Goal: Task Accomplishment & Management: Manage account settings

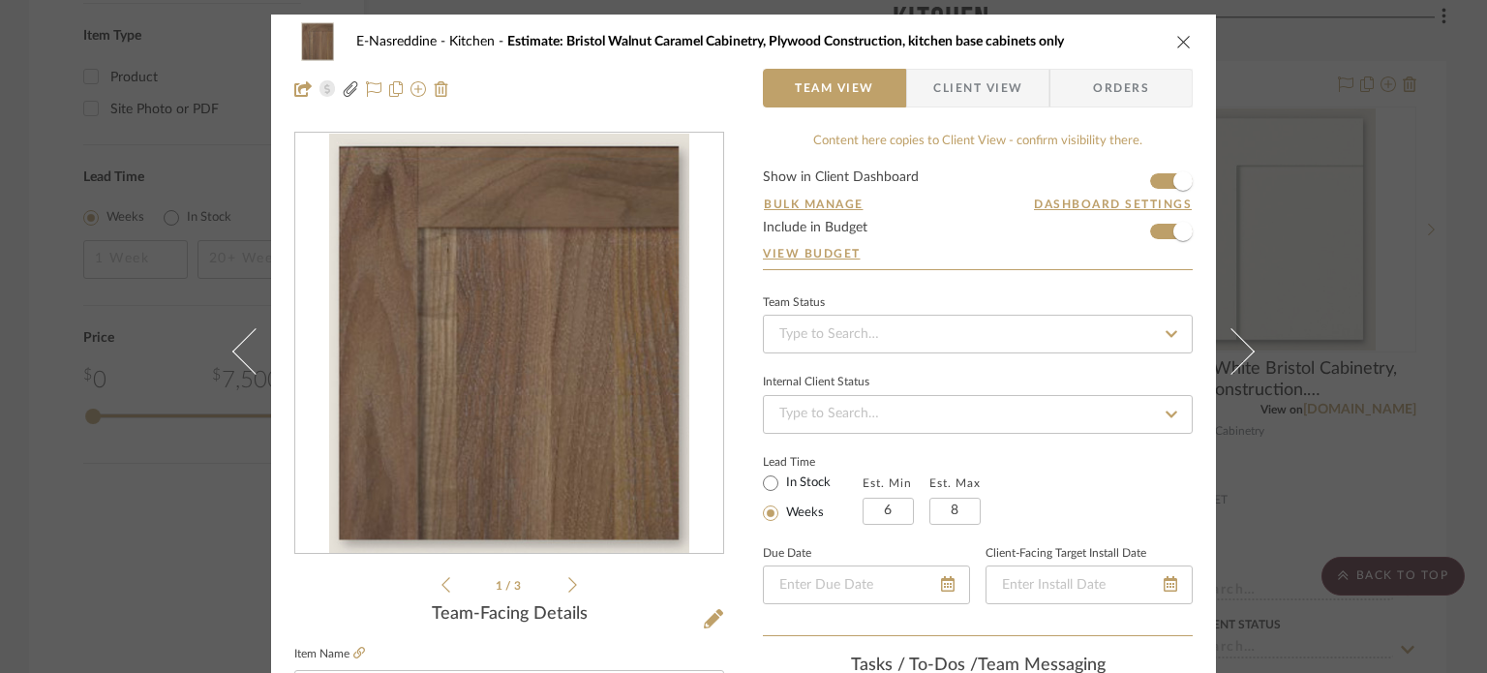
click at [22, 147] on div "E-Nasreddine Kitchen Estimate: Bristol Walnut Caramel Cabinetry, Plywood Constr…" at bounding box center [743, 336] width 1487 height 673
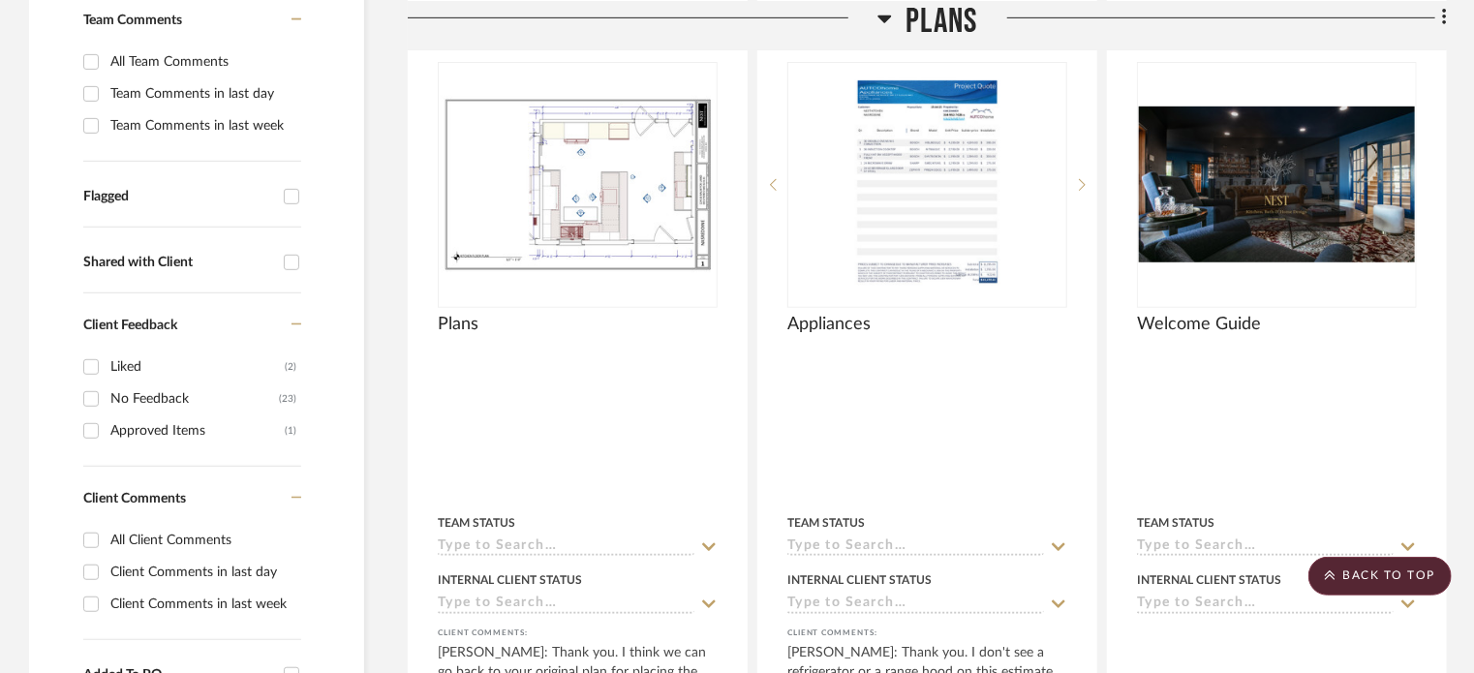
scroll to position [204, 0]
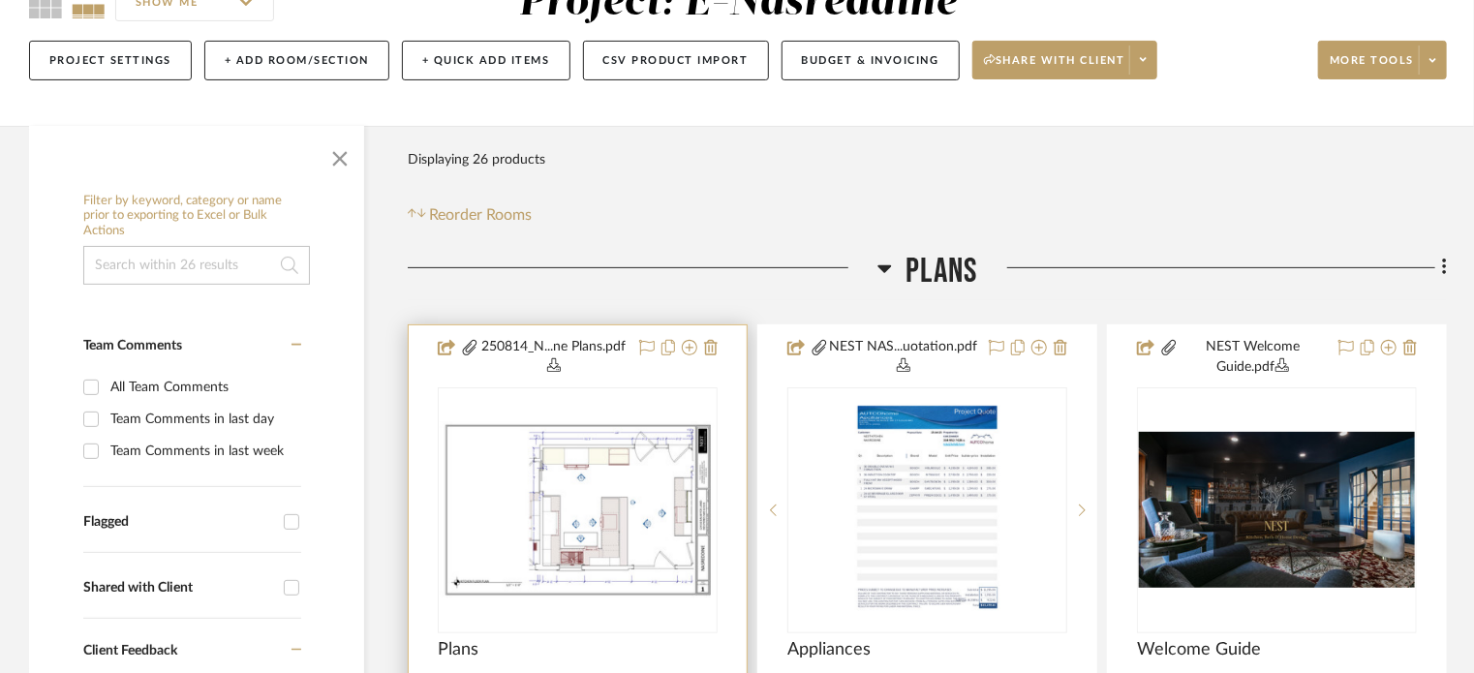
click at [0, 0] on div at bounding box center [0, 0] width 0 height 0
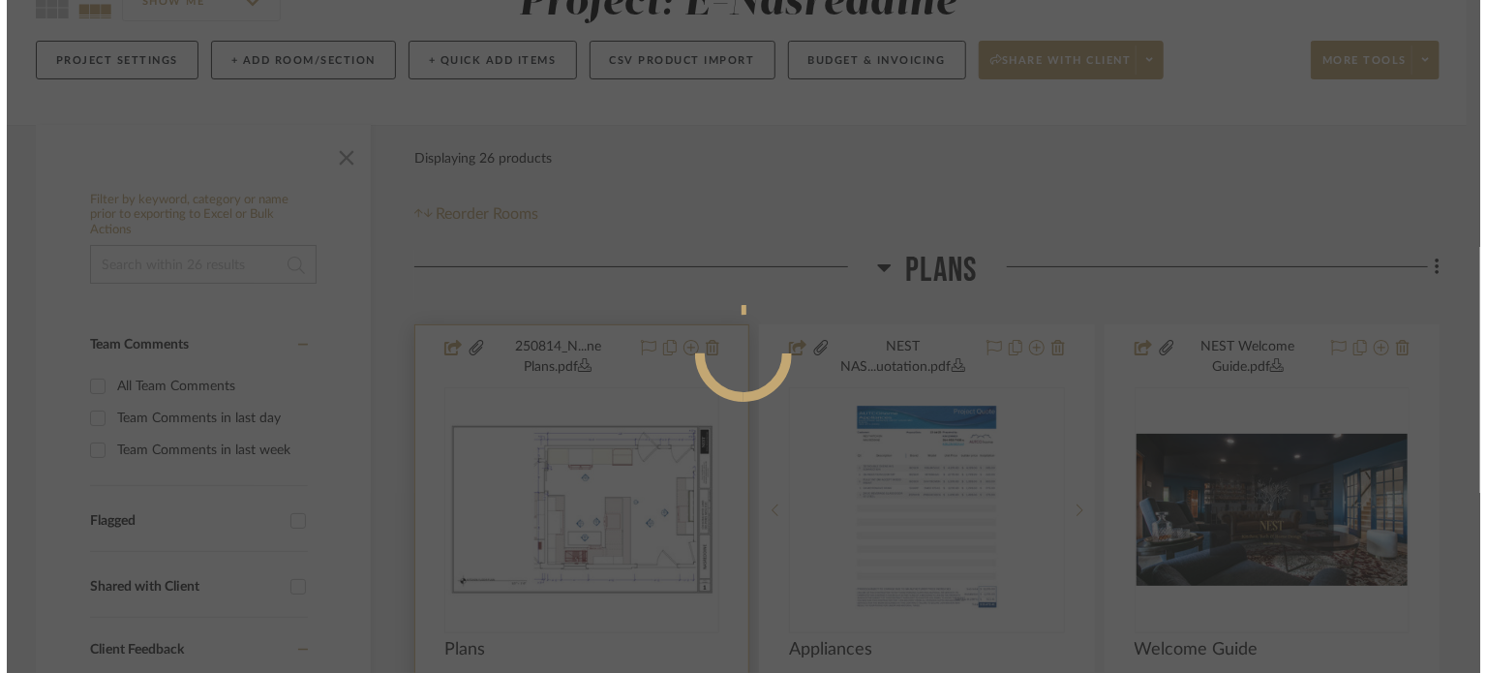
scroll to position [0, 0]
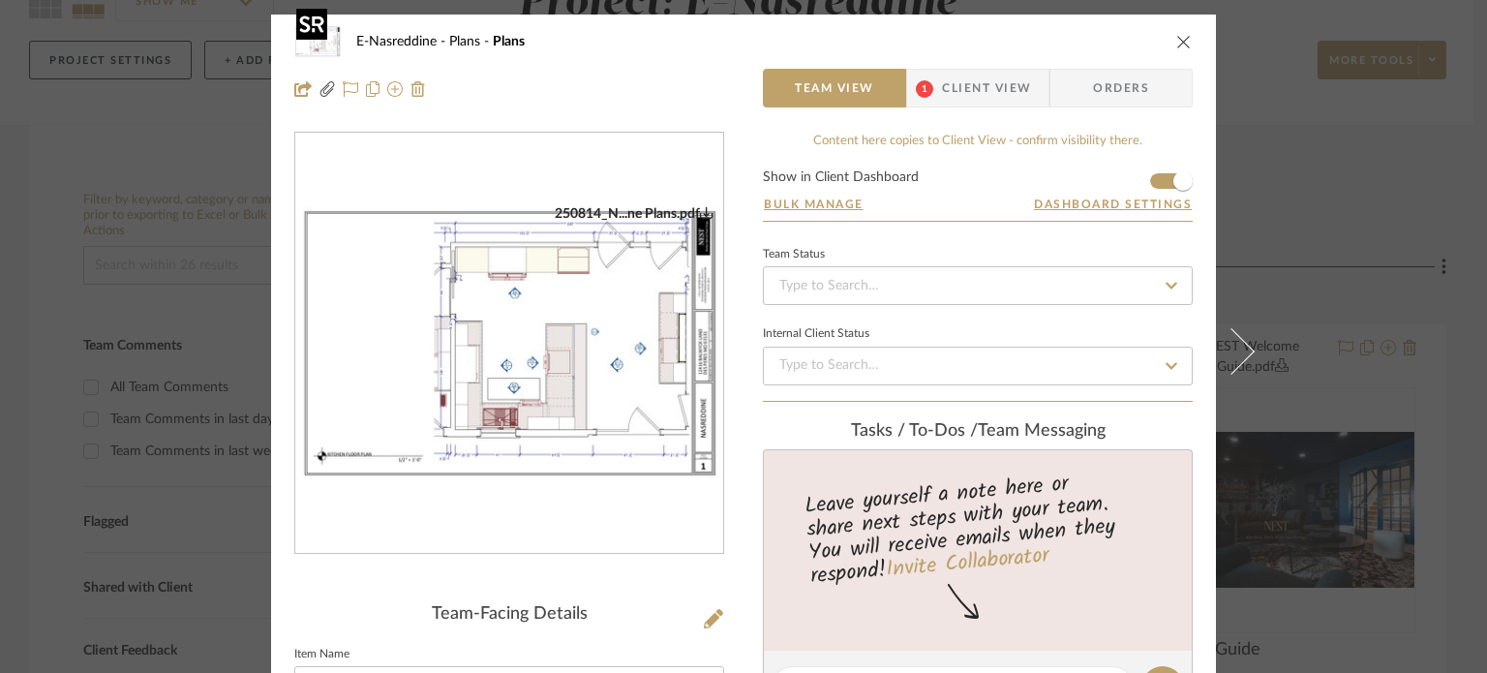
click at [537, 339] on img "0" at bounding box center [509, 343] width 428 height 277
click at [553, 333] on img "0" at bounding box center [509, 343] width 428 height 277
click at [191, 170] on div "E-Nasreddine Plans Plans Team View 1 Client View Orders 250814_N...ne Plans.pdf…" at bounding box center [743, 336] width 1487 height 673
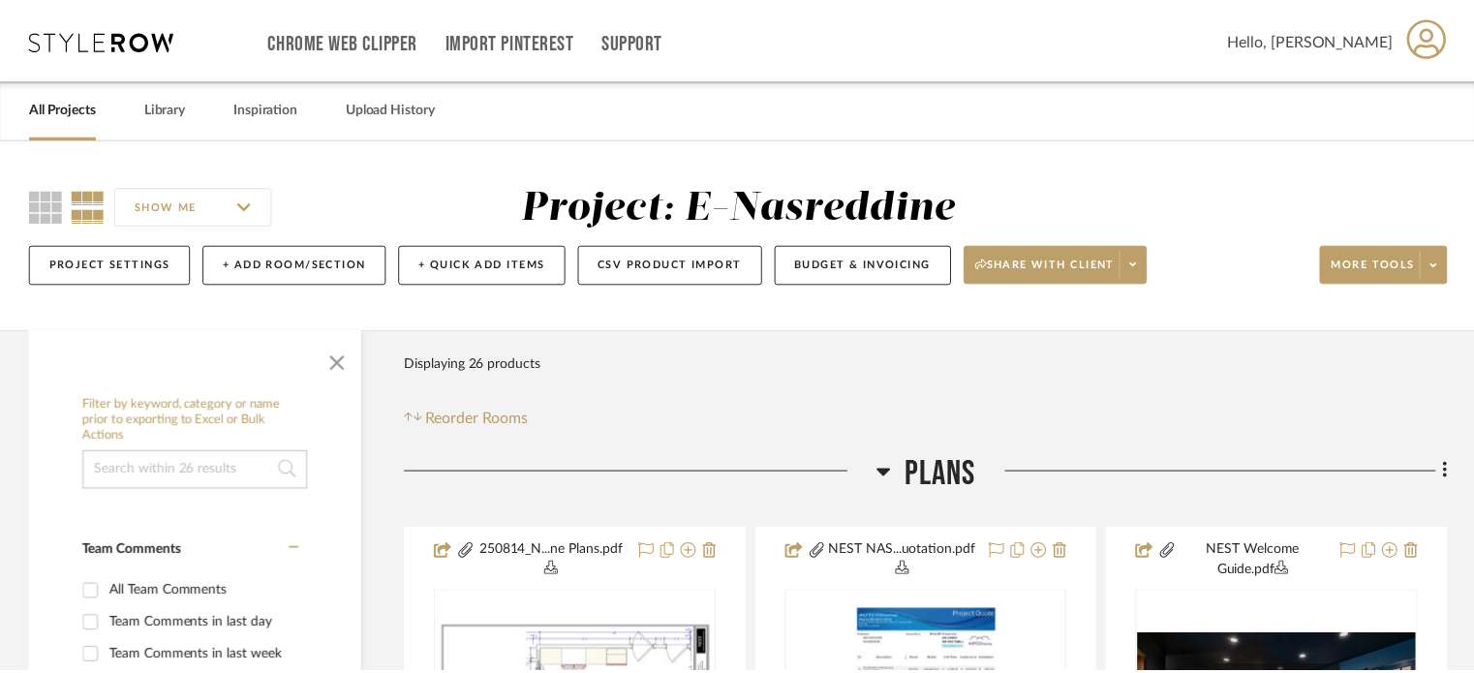
scroll to position [204, 0]
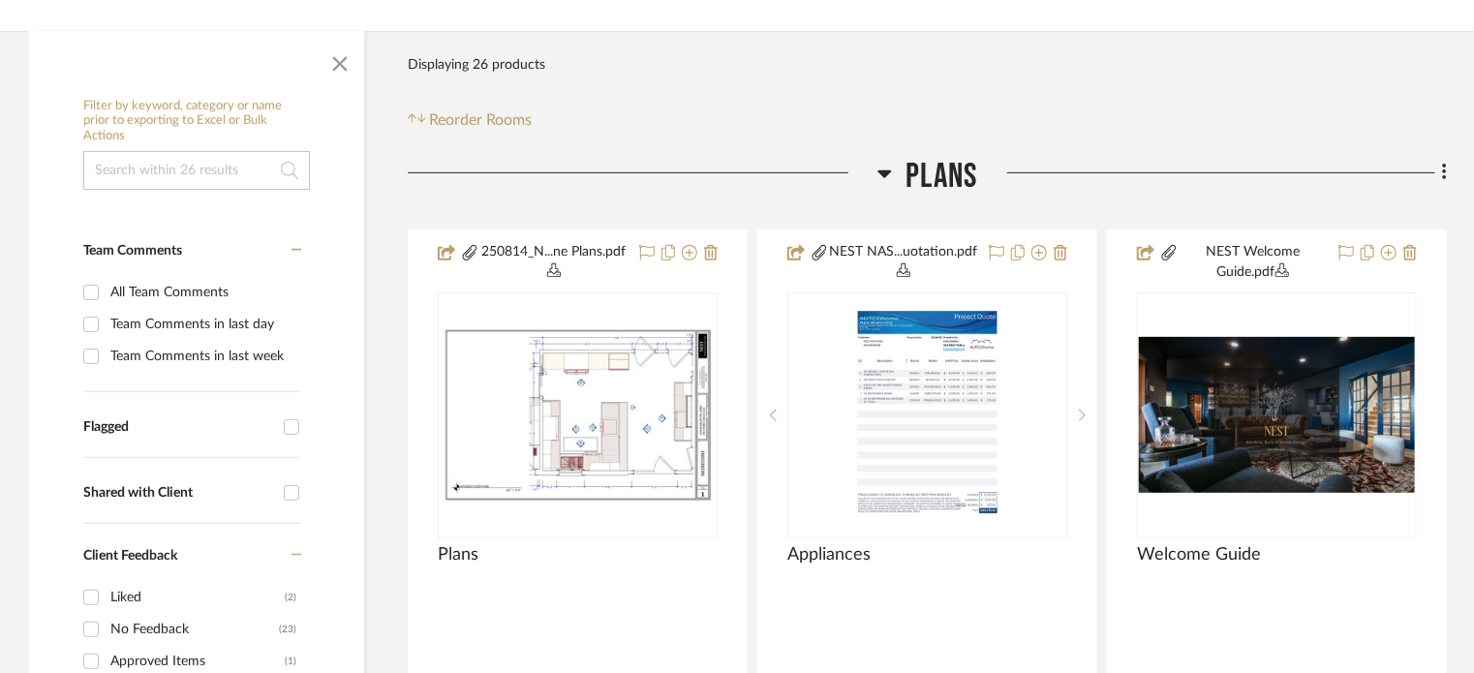
scroll to position [387, 0]
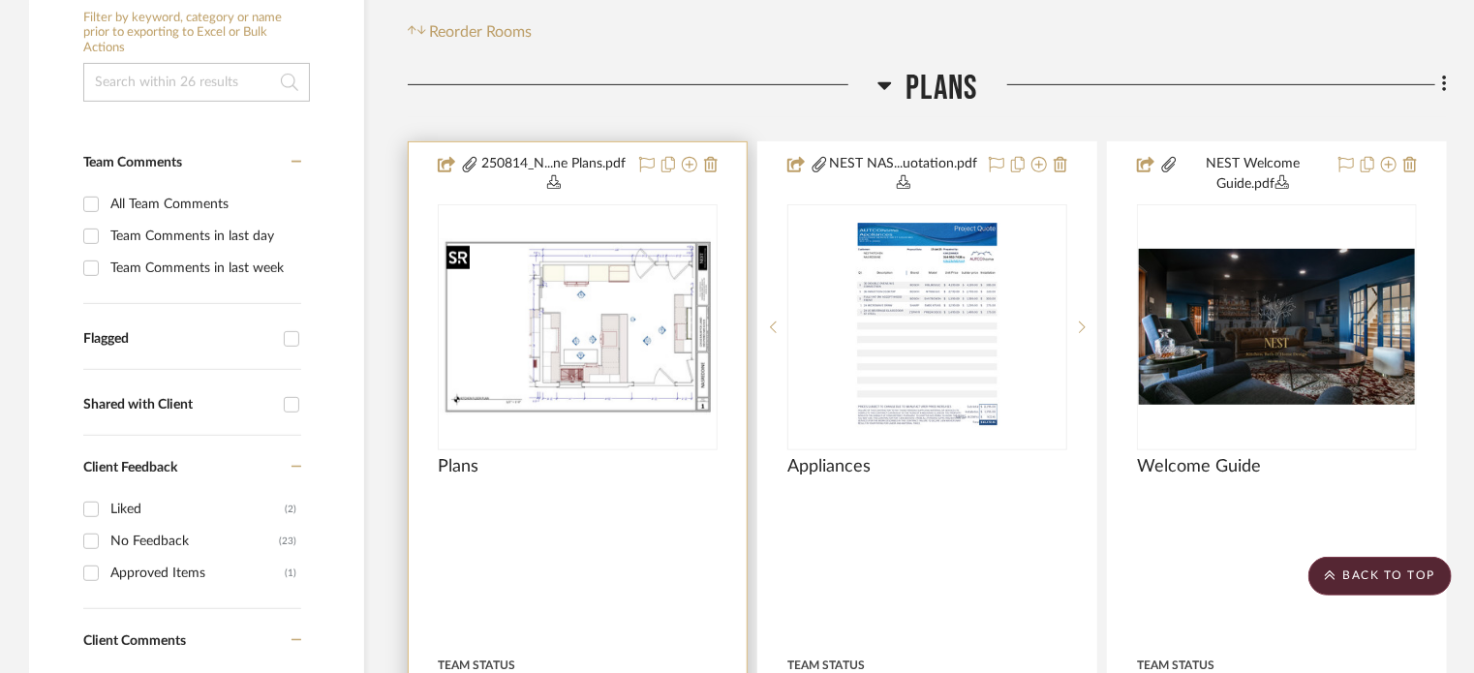
click at [0, 0] on img at bounding box center [0, 0] width 0 height 0
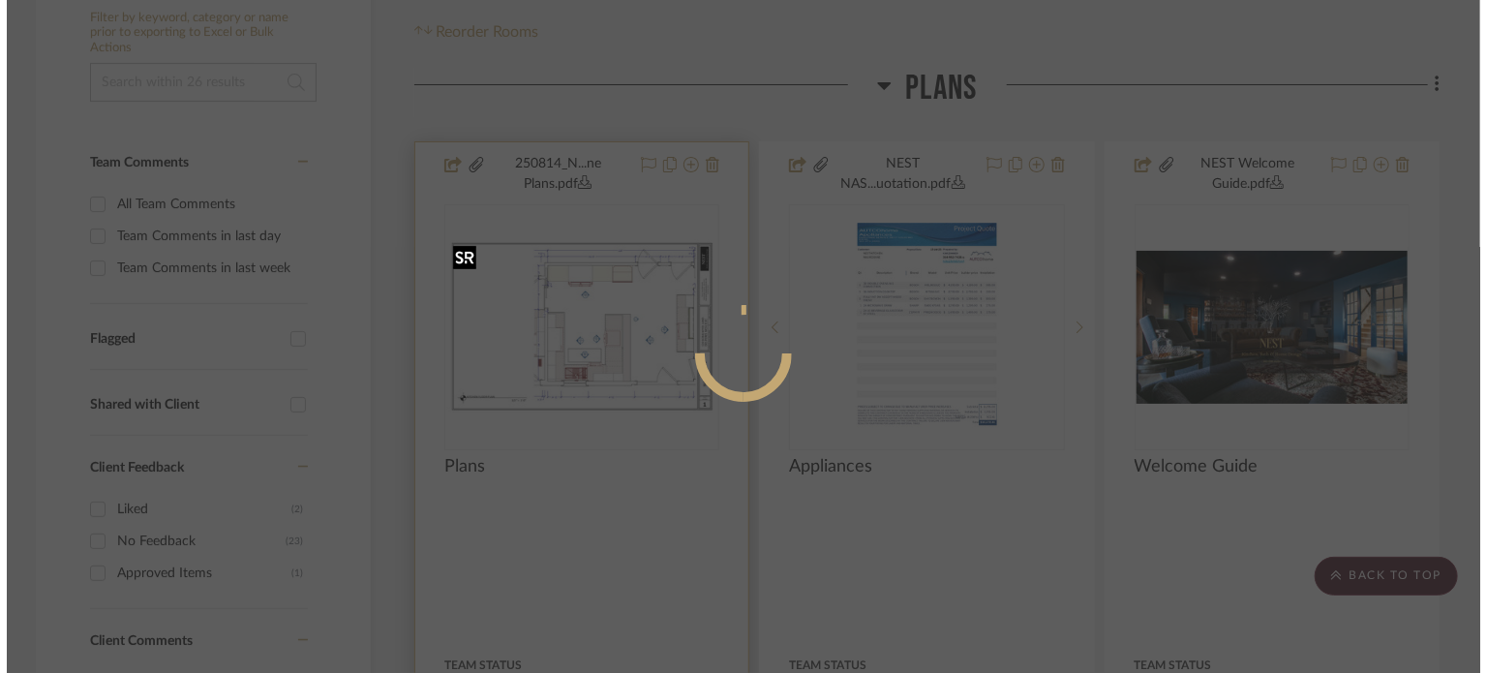
scroll to position [0, 0]
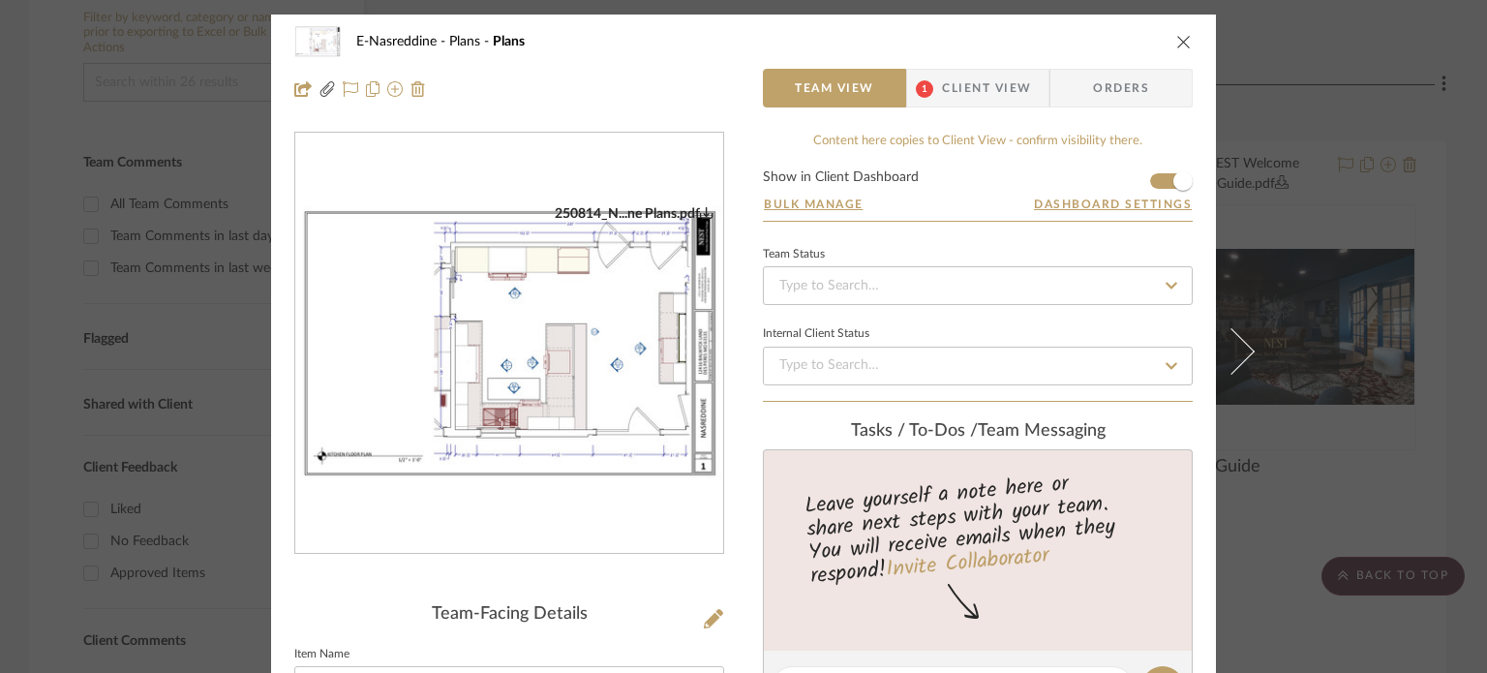
click at [648, 314] on img "0" at bounding box center [509, 343] width 428 height 277
click at [66, 126] on div "E-Nasreddine Plans Plans Team View 1 Client View Orders 250814_N...ne Plans.pdf…" at bounding box center [743, 336] width 1487 height 673
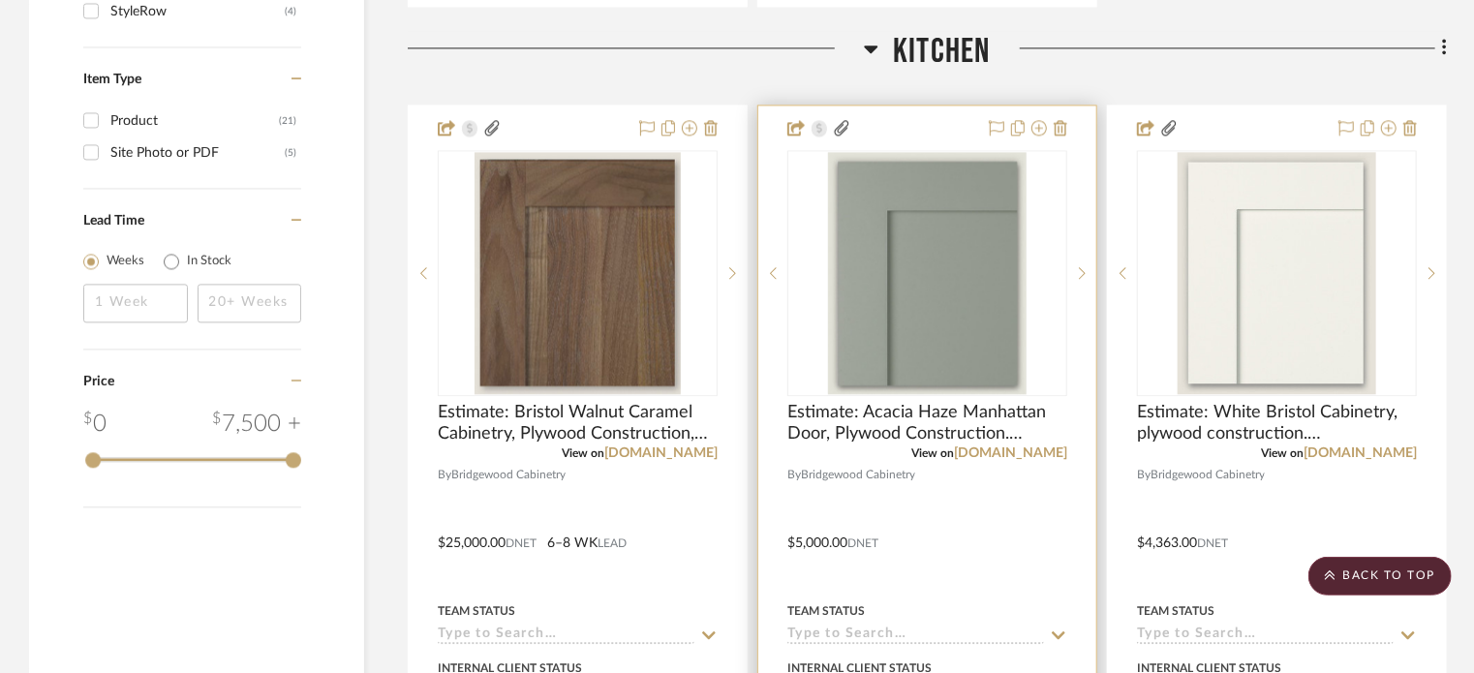
scroll to position [2340, 0]
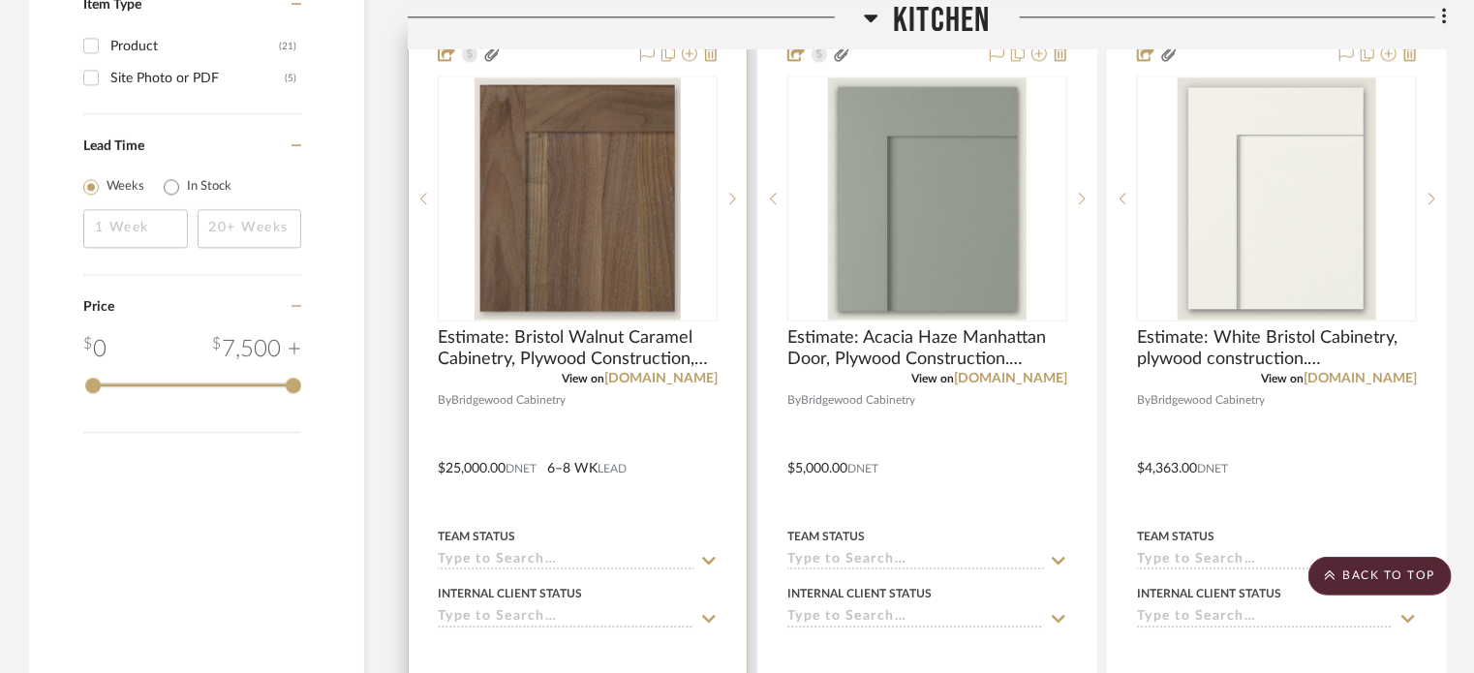
click at [679, 247] on img "0" at bounding box center [578, 198] width 207 height 242
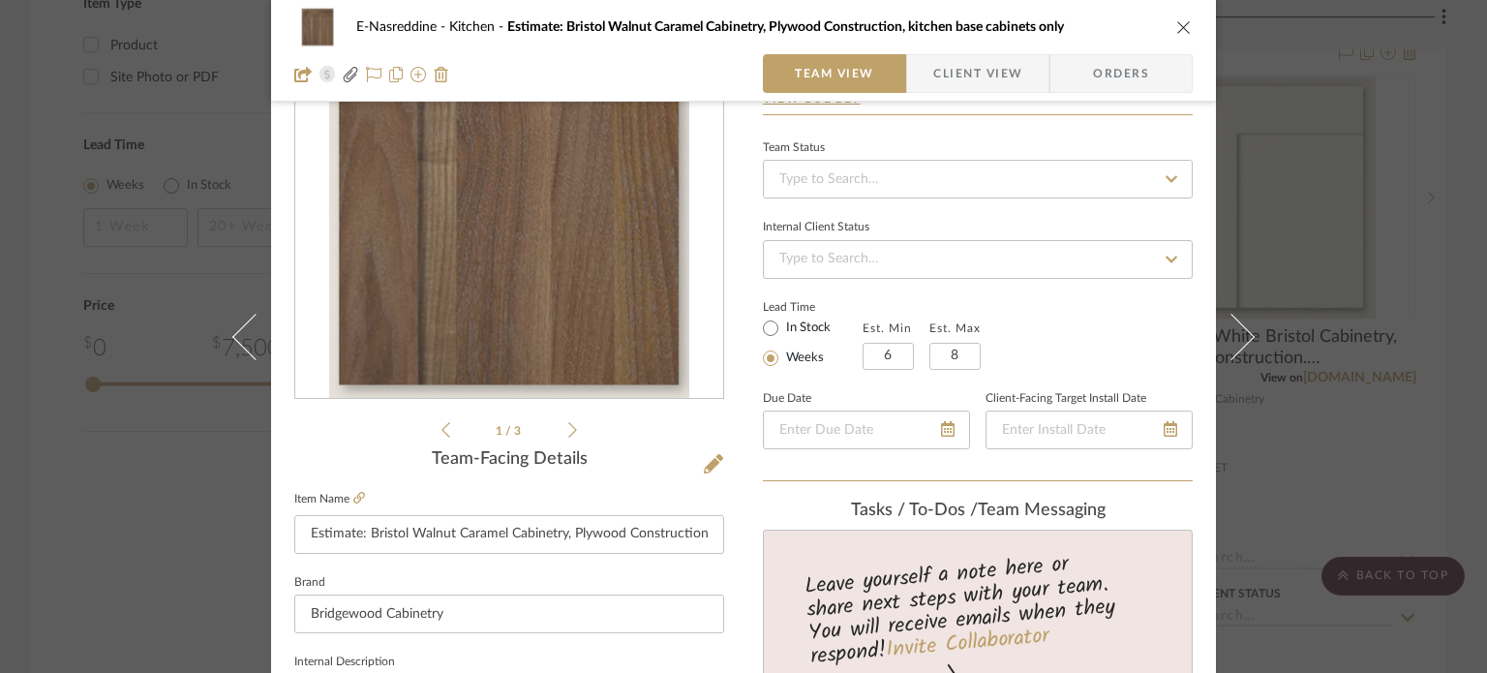
scroll to position [387, 0]
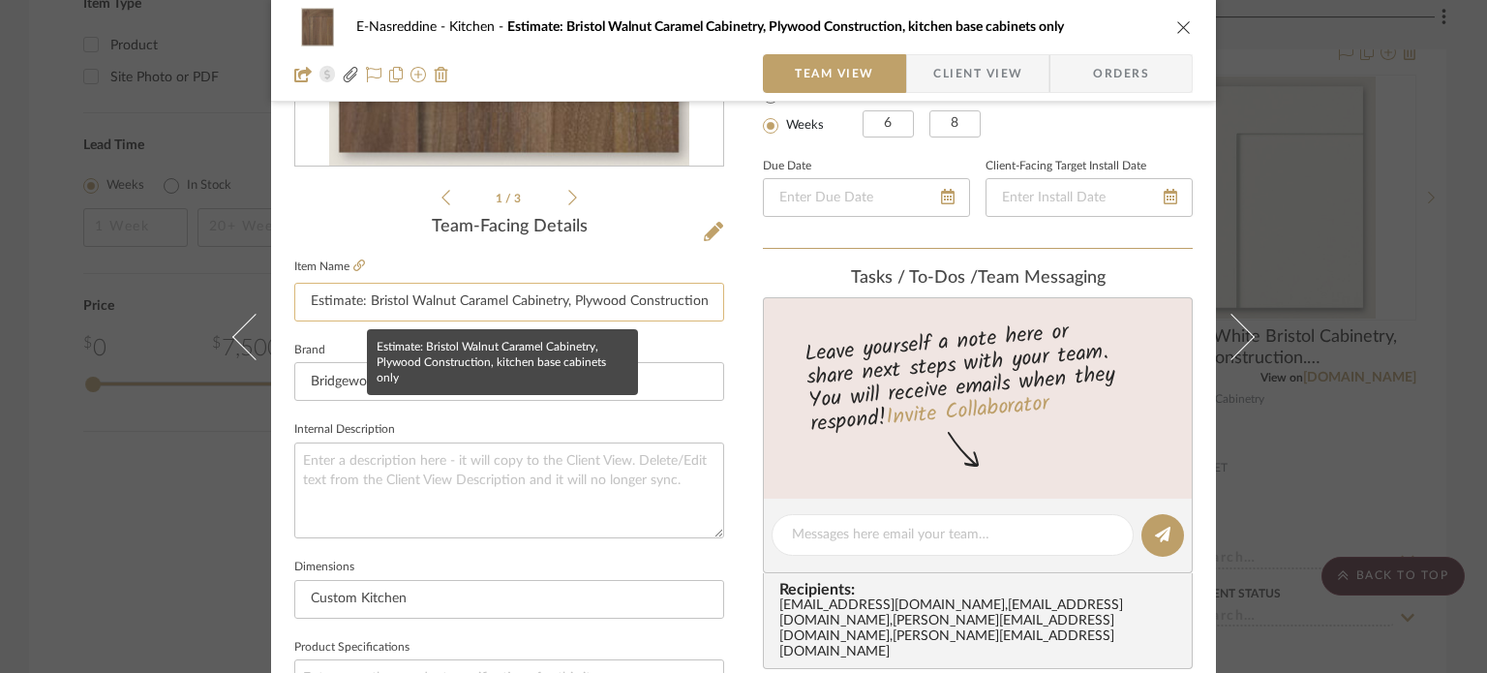
click at [390, 298] on input "Estimate: Bristol Walnut Caramel Cabinetry, Plywood Construction, kitchen base …" at bounding box center [509, 302] width 430 height 39
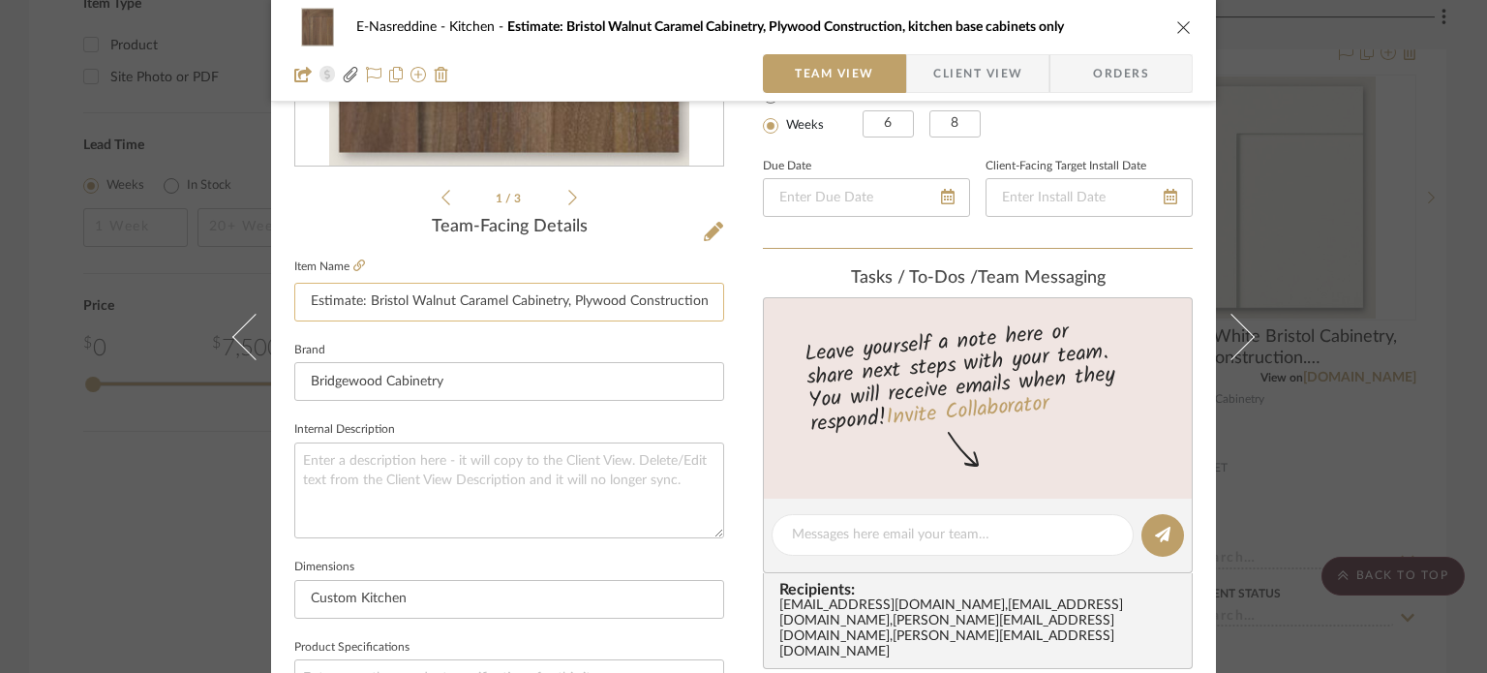
click at [390, 297] on input "Estimate: Bristol Walnut Caramel Cabinetry, Plywood Construction, kitchen base …" at bounding box center [509, 302] width 430 height 39
type input "Estimate: Manhattan Walnut Caramel Cabinetry, Plywood Construction, kitchen bas…"
click at [542, 340] on fieldset "Brand Bridgewood Cabinetry" at bounding box center [509, 369] width 430 height 65
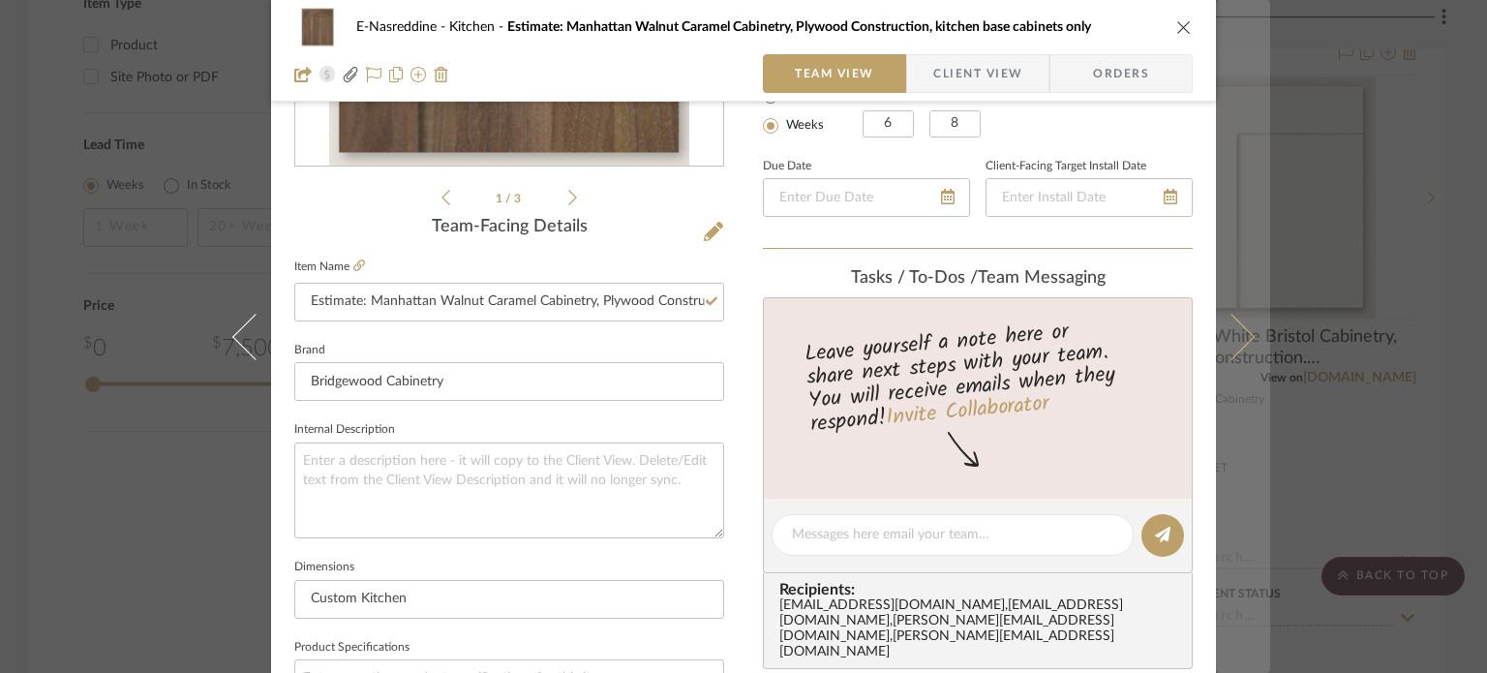
click at [1240, 328] on icon at bounding box center [1232, 336] width 46 height 46
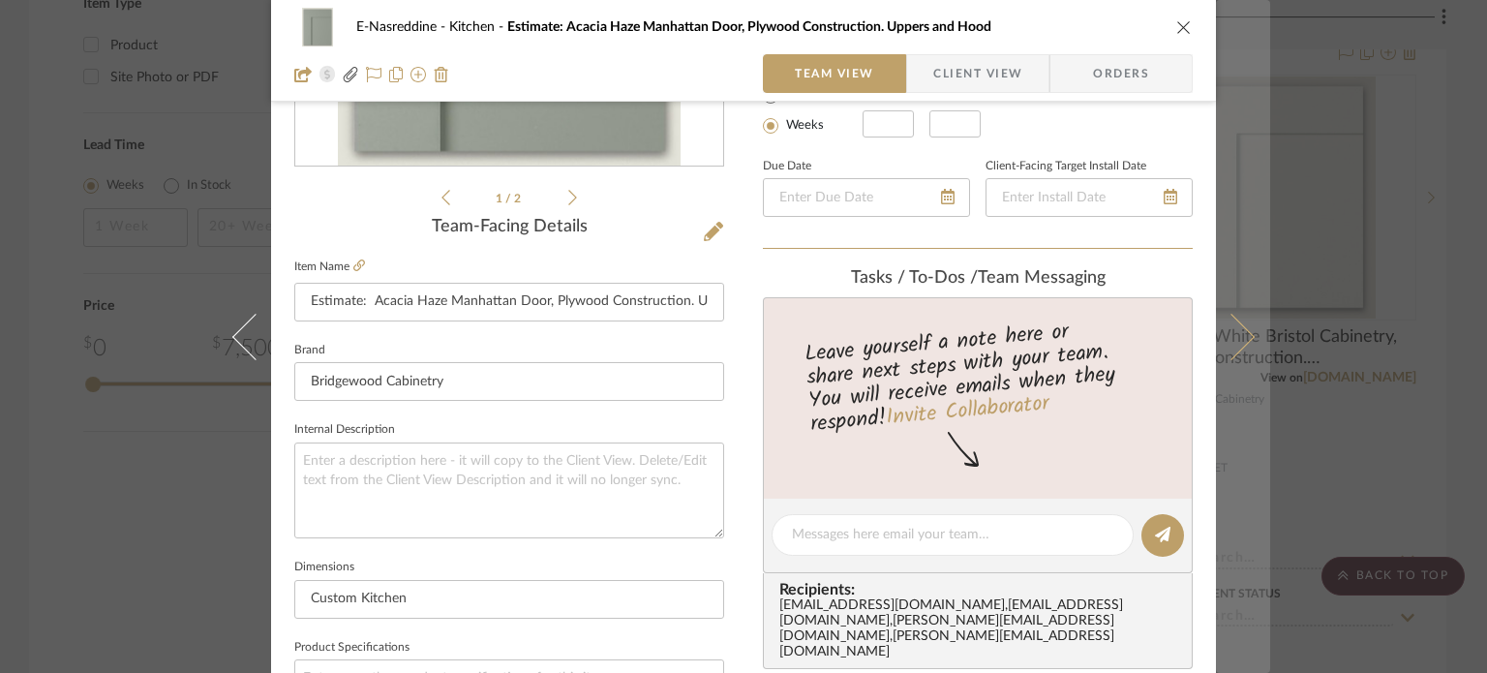
click at [1246, 332] on button at bounding box center [1243, 336] width 54 height 673
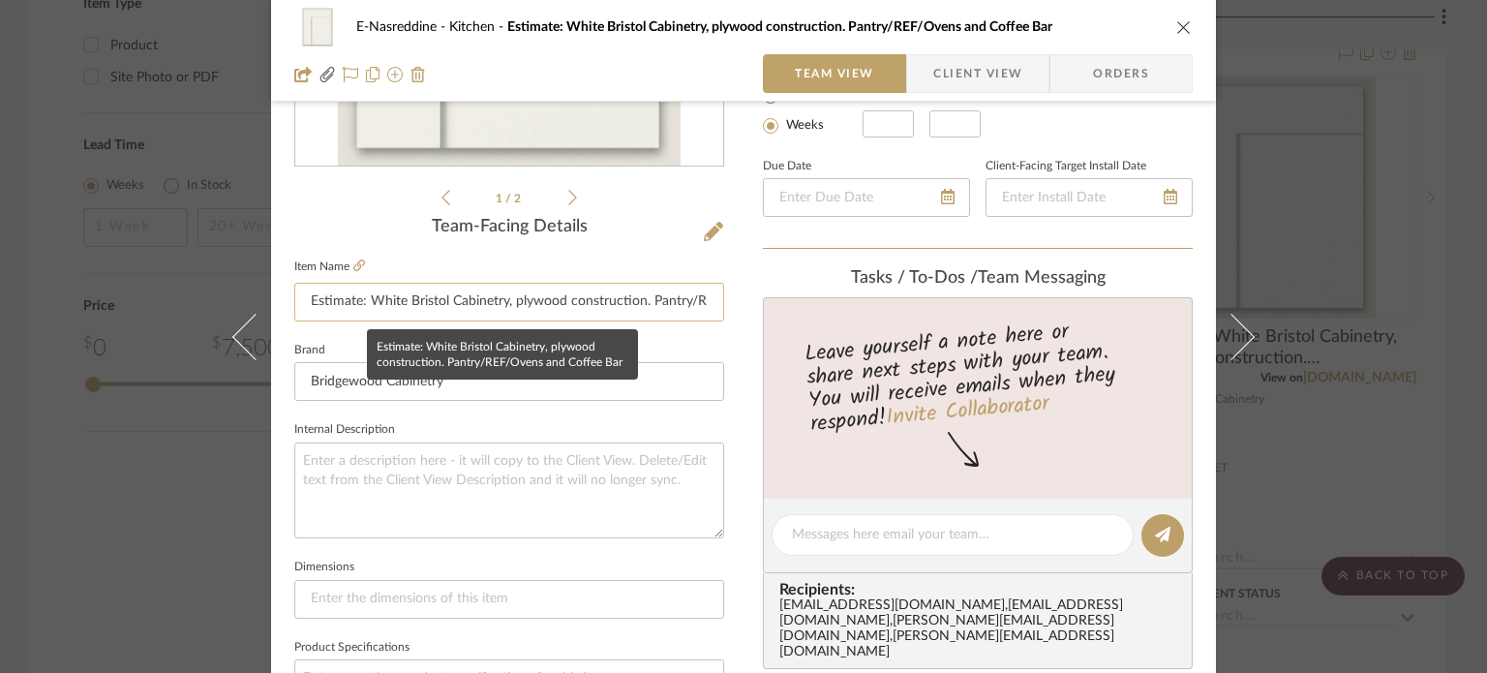
click at [372, 297] on input "Estimate: White Bristol Cabinetry, plywood construction. Pantry/REF/Ovens and C…" at bounding box center [509, 302] width 430 height 39
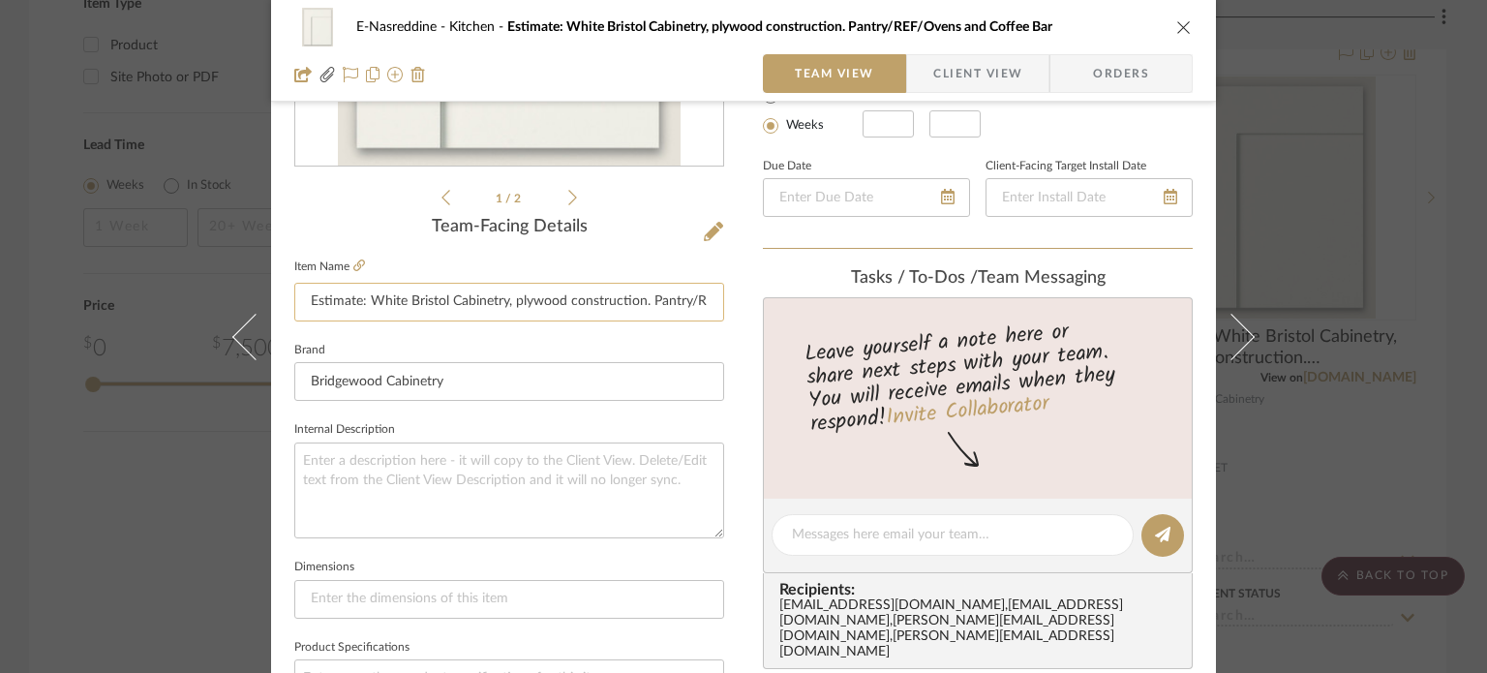
click at [372, 296] on input "Estimate: White Bristol Cabinetry, plywood construction. Pantry/REF/Ovens and C…" at bounding box center [509, 302] width 430 height 39
click at [432, 302] on input "Estimate: White Bristol Cabinetry, plywood construction. Pantry/REF/Ovens and C…" at bounding box center [509, 302] width 430 height 39
type input "Estimate: White Manhattan Cabinetry, plywood construction. Pantry/REF/Ovens and…"
click at [512, 330] on sr-form-field "Item Name Estimate: White Manhattan Cabinetry, plywood construction. Pantry/REF…" at bounding box center [509, 295] width 430 height 83
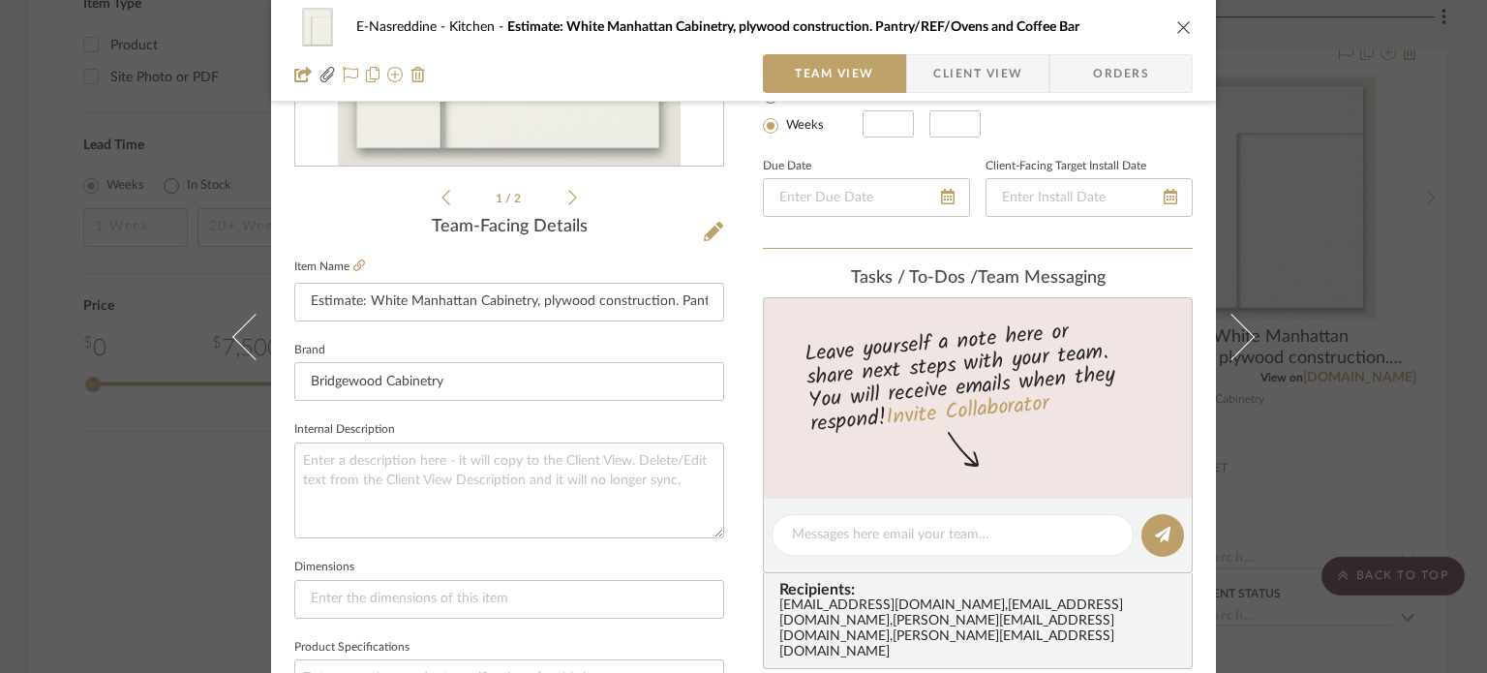
click at [568, 192] on icon at bounding box center [572, 197] width 9 height 17
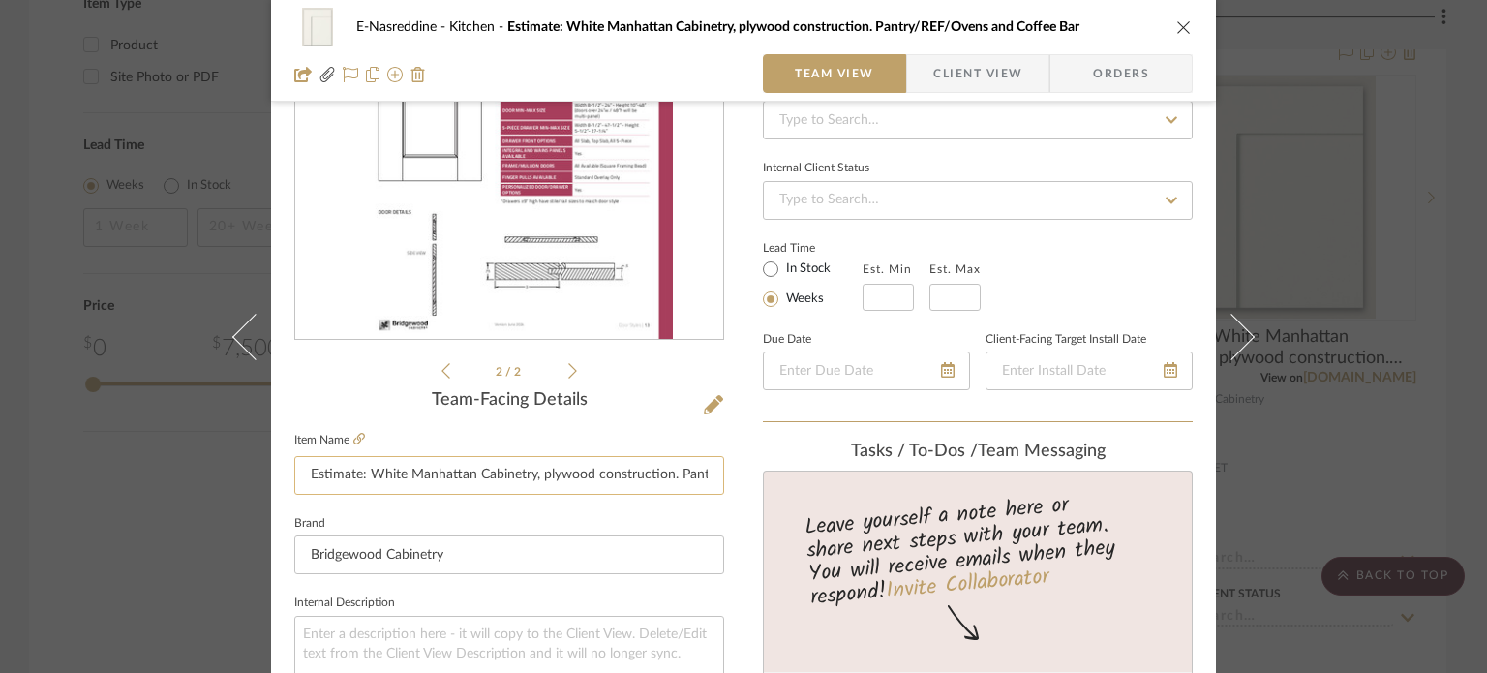
scroll to position [0, 0]
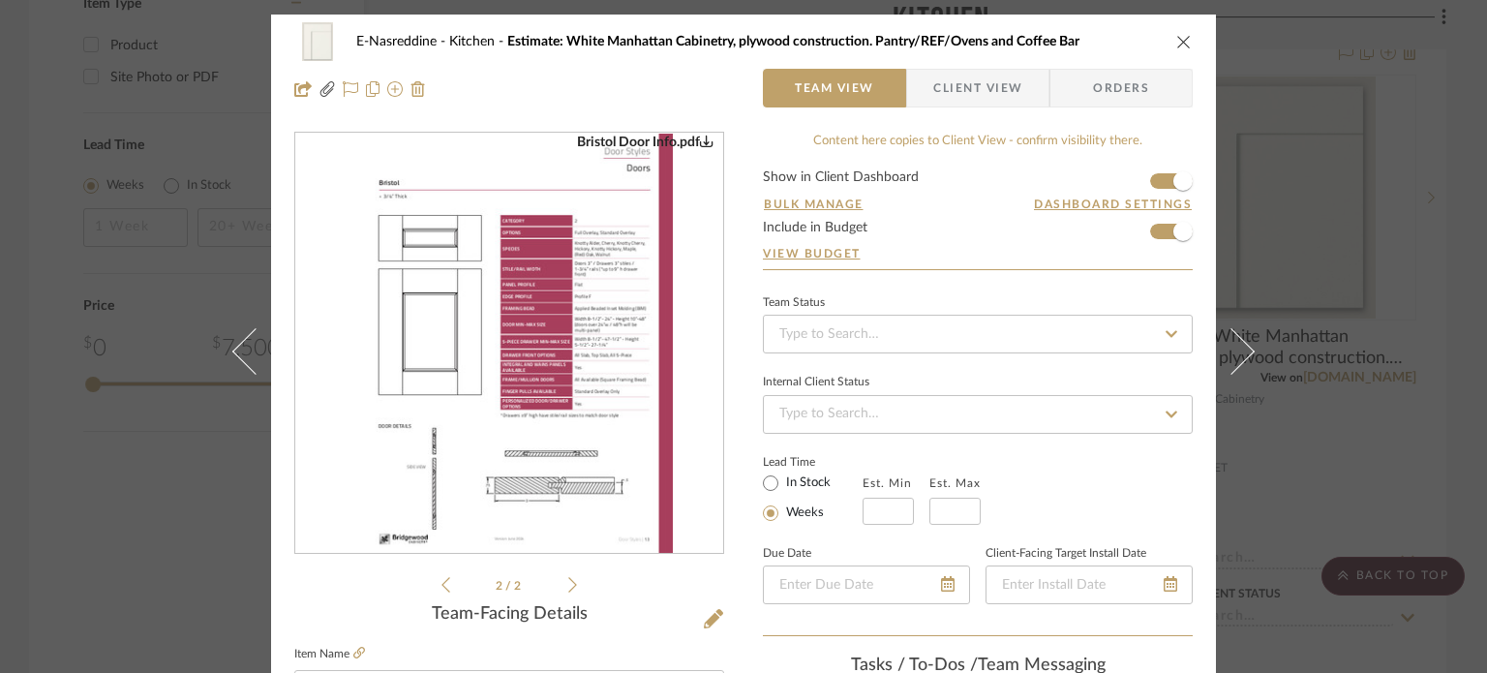
click at [471, 365] on img "1" at bounding box center [509, 344] width 327 height 420
click at [704, 612] on icon at bounding box center [713, 618] width 19 height 19
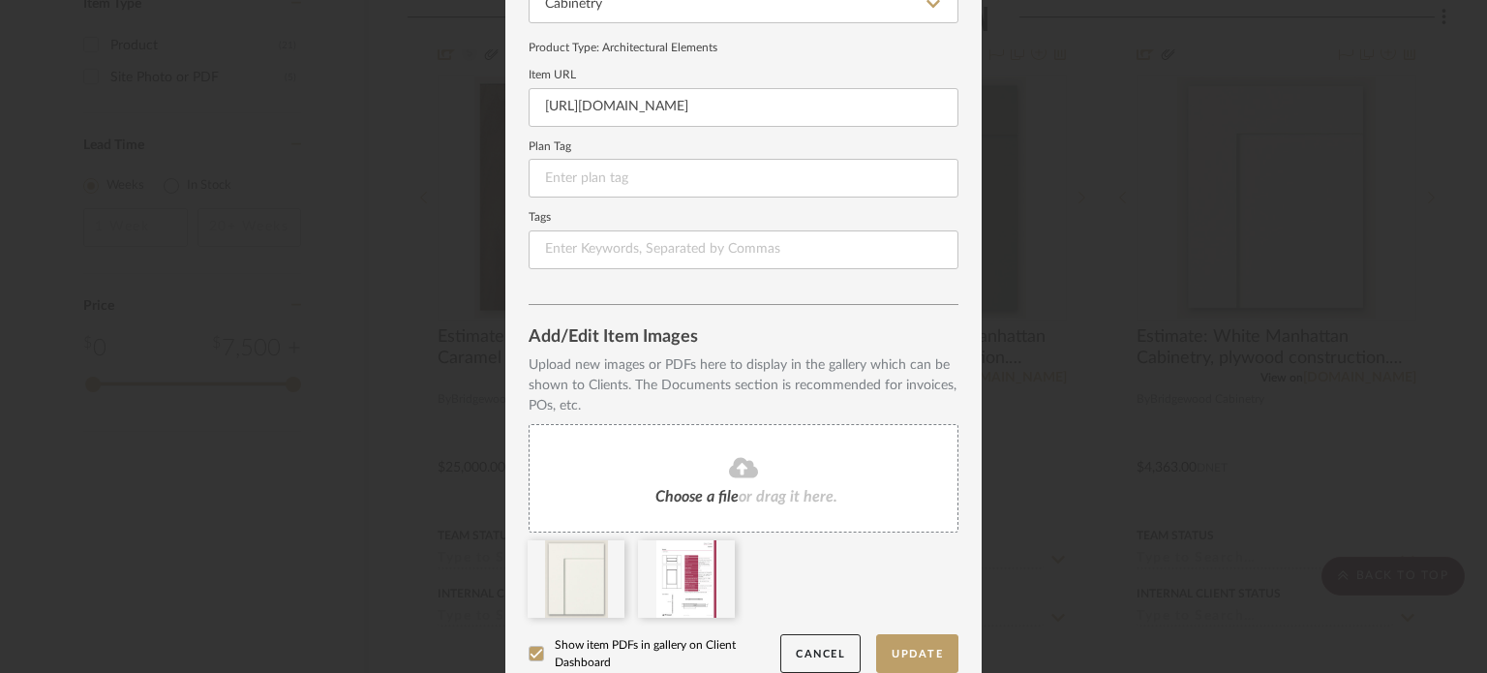
scroll to position [249, 0]
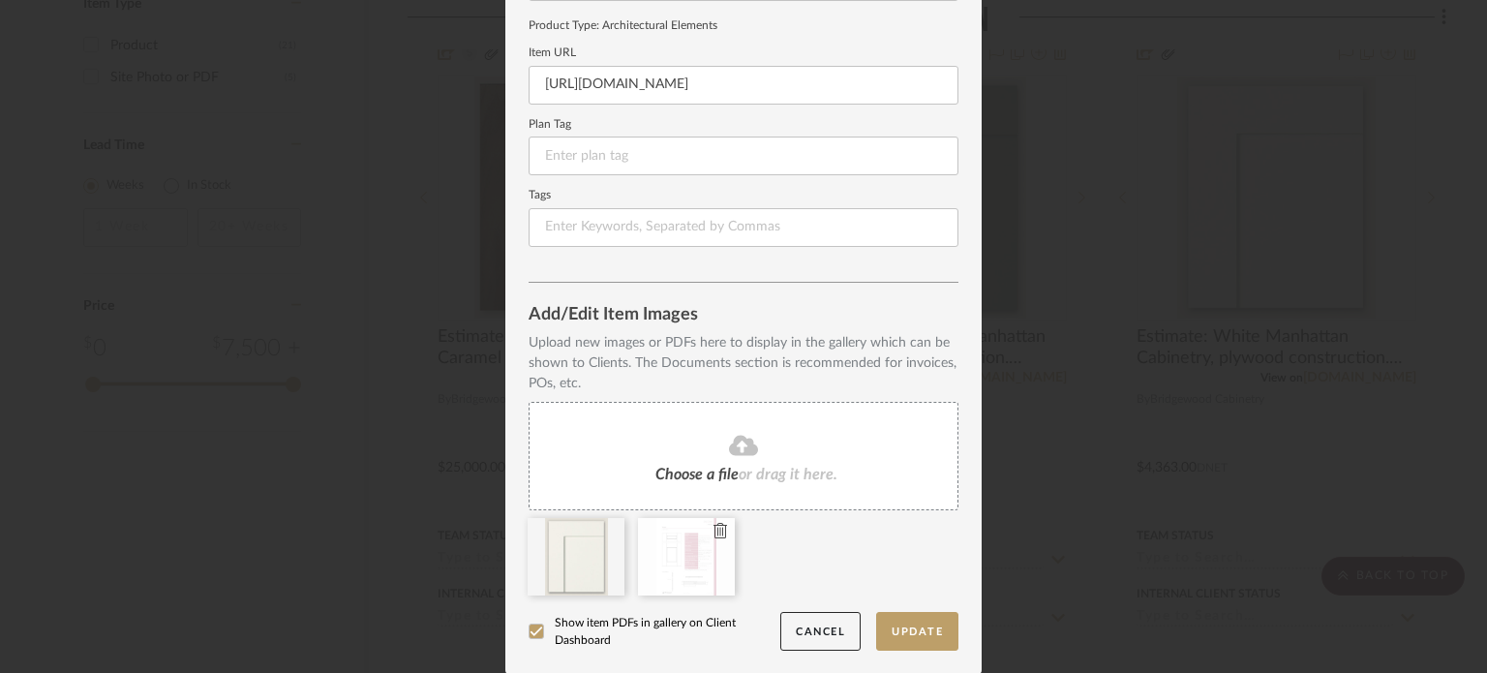
click at [715, 523] on icon at bounding box center [721, 530] width 14 height 15
click at [717, 440] on fa-icon at bounding box center [744, 446] width 176 height 25
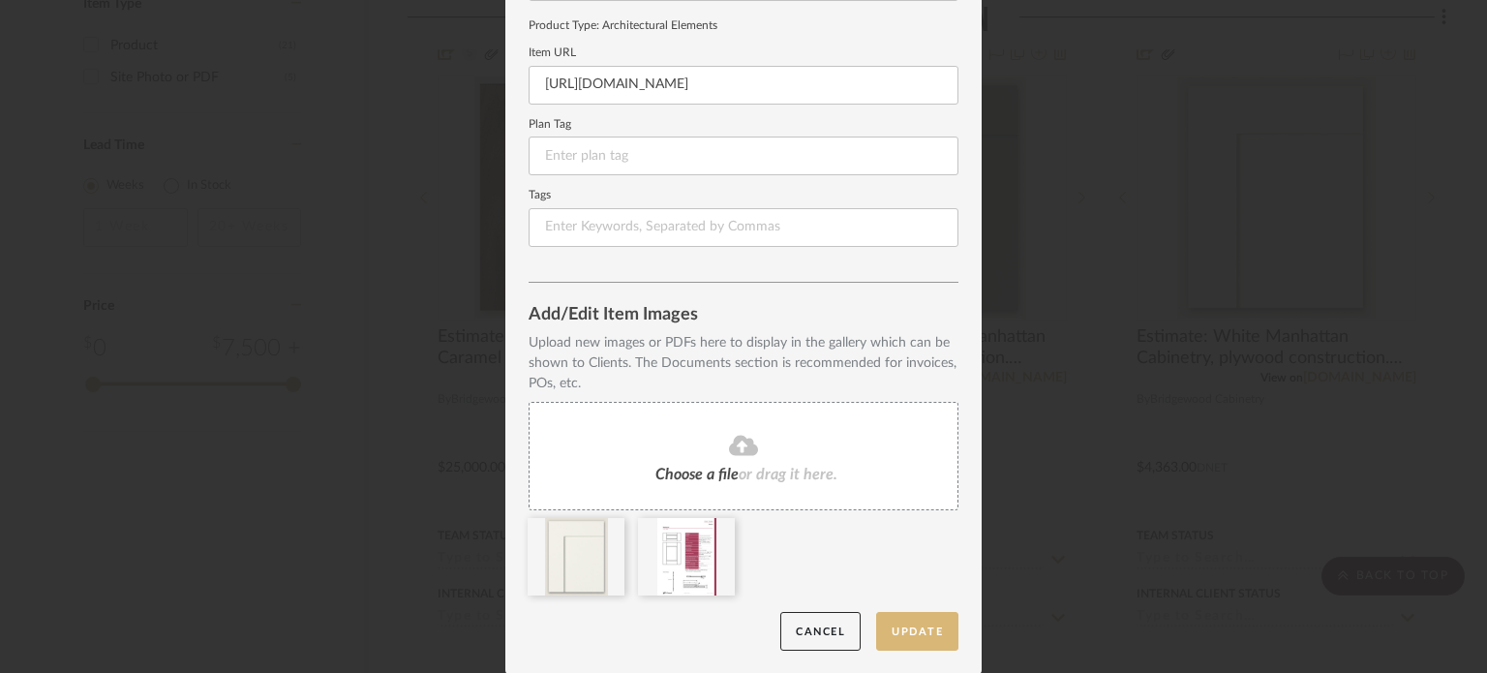
click at [938, 627] on button "Update" at bounding box center [917, 632] width 82 height 40
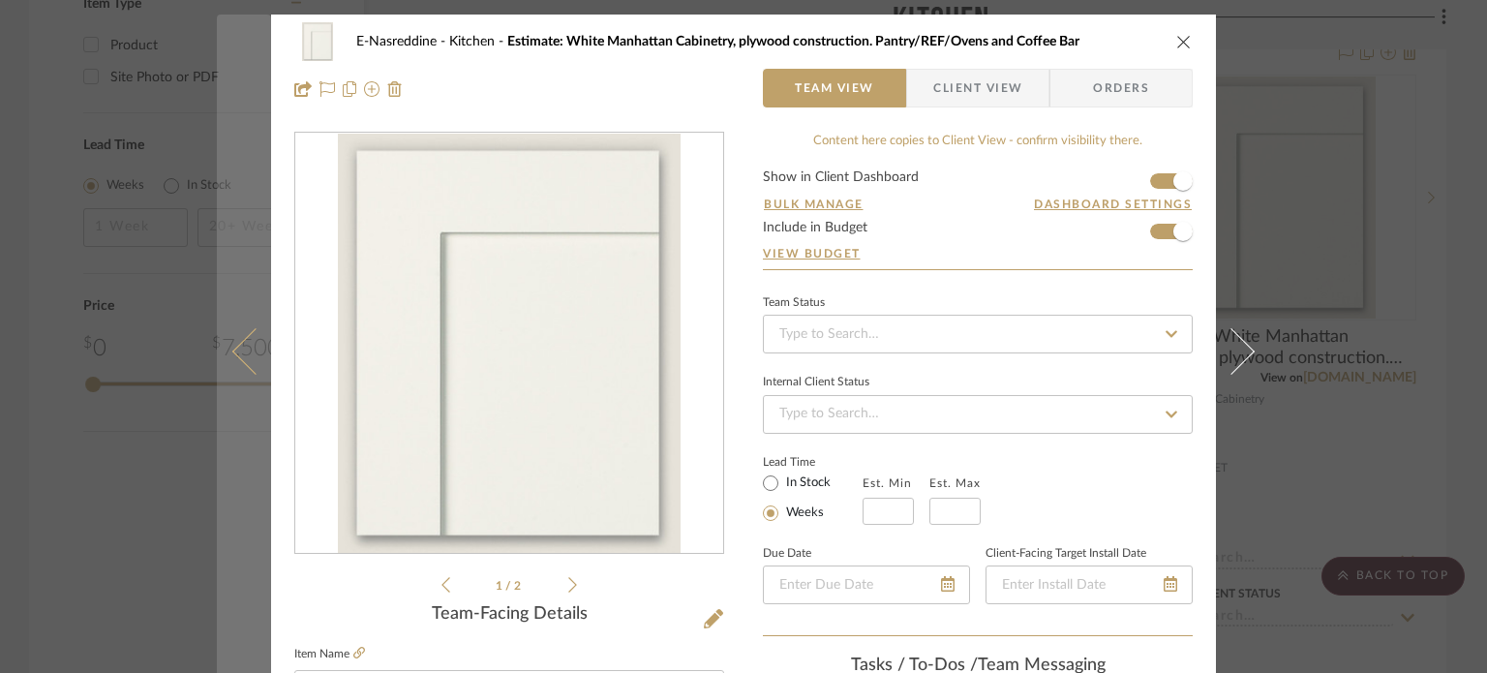
click at [236, 342] on icon at bounding box center [255, 350] width 46 height 46
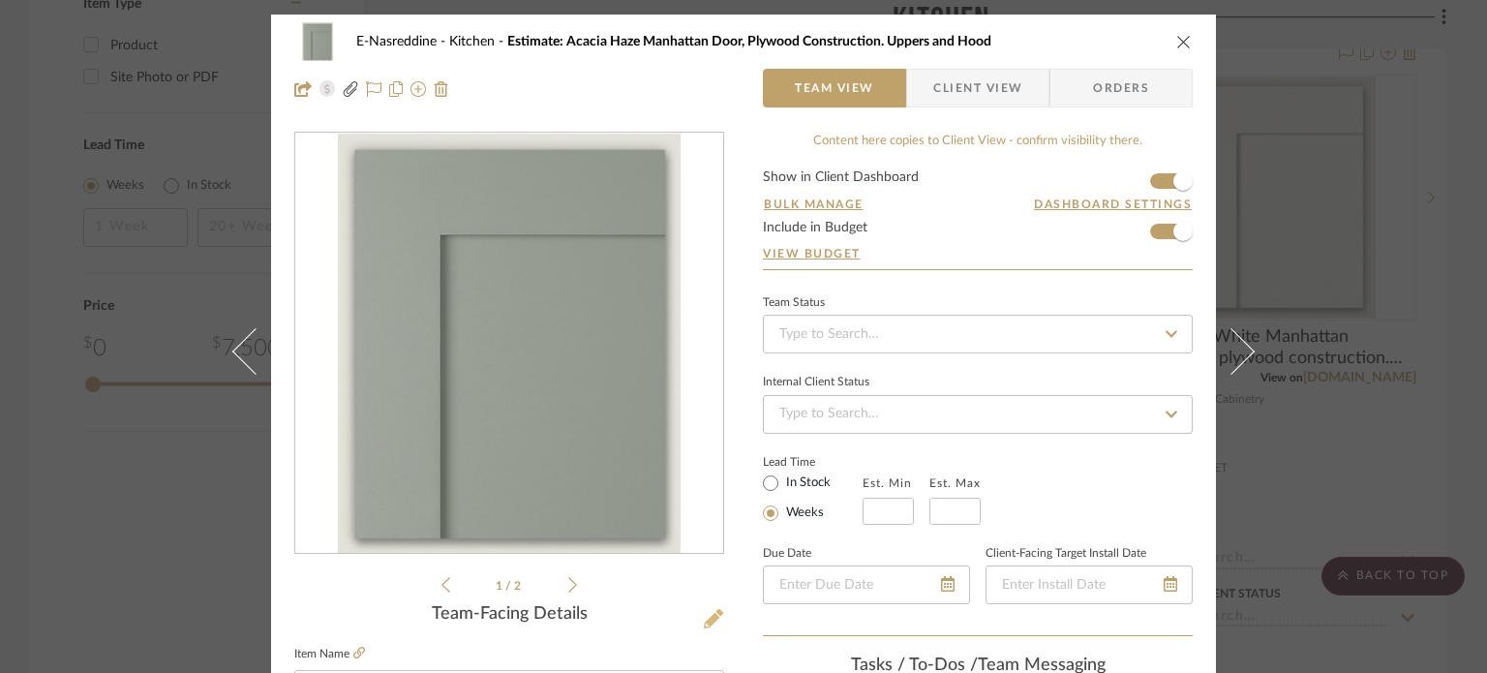
click at [704, 612] on icon at bounding box center [713, 618] width 19 height 19
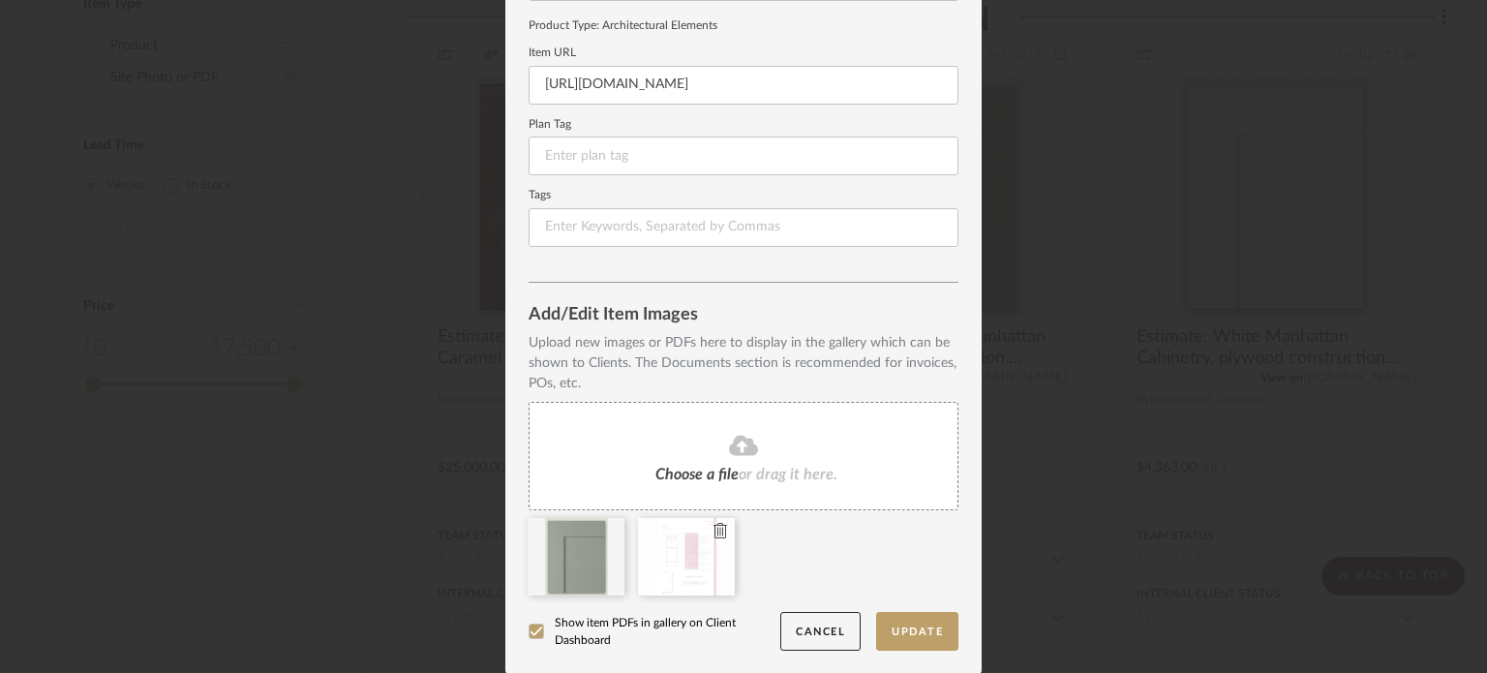
click at [714, 529] on icon at bounding box center [721, 530] width 14 height 15
click at [708, 459] on div "Choose a file or drag it here." at bounding box center [744, 456] width 430 height 108
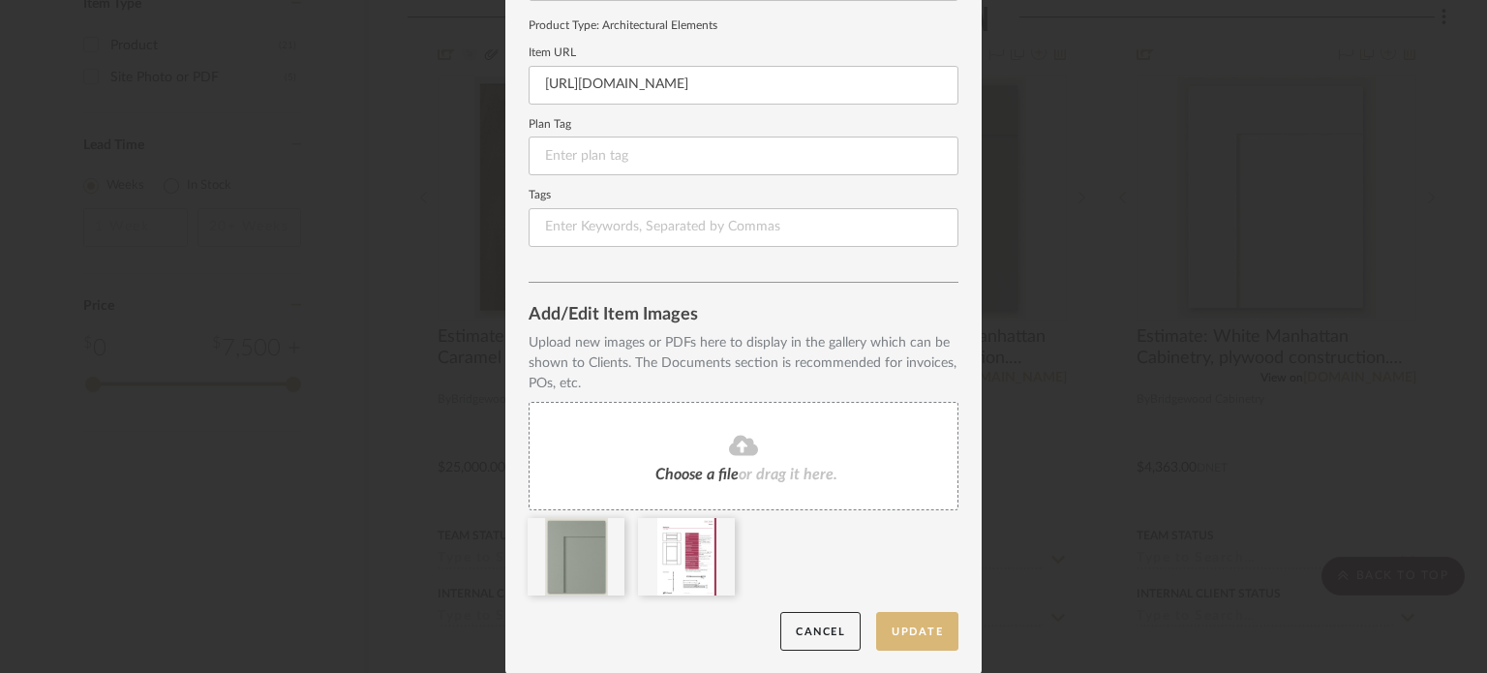
click at [939, 623] on button "Update" at bounding box center [917, 632] width 82 height 40
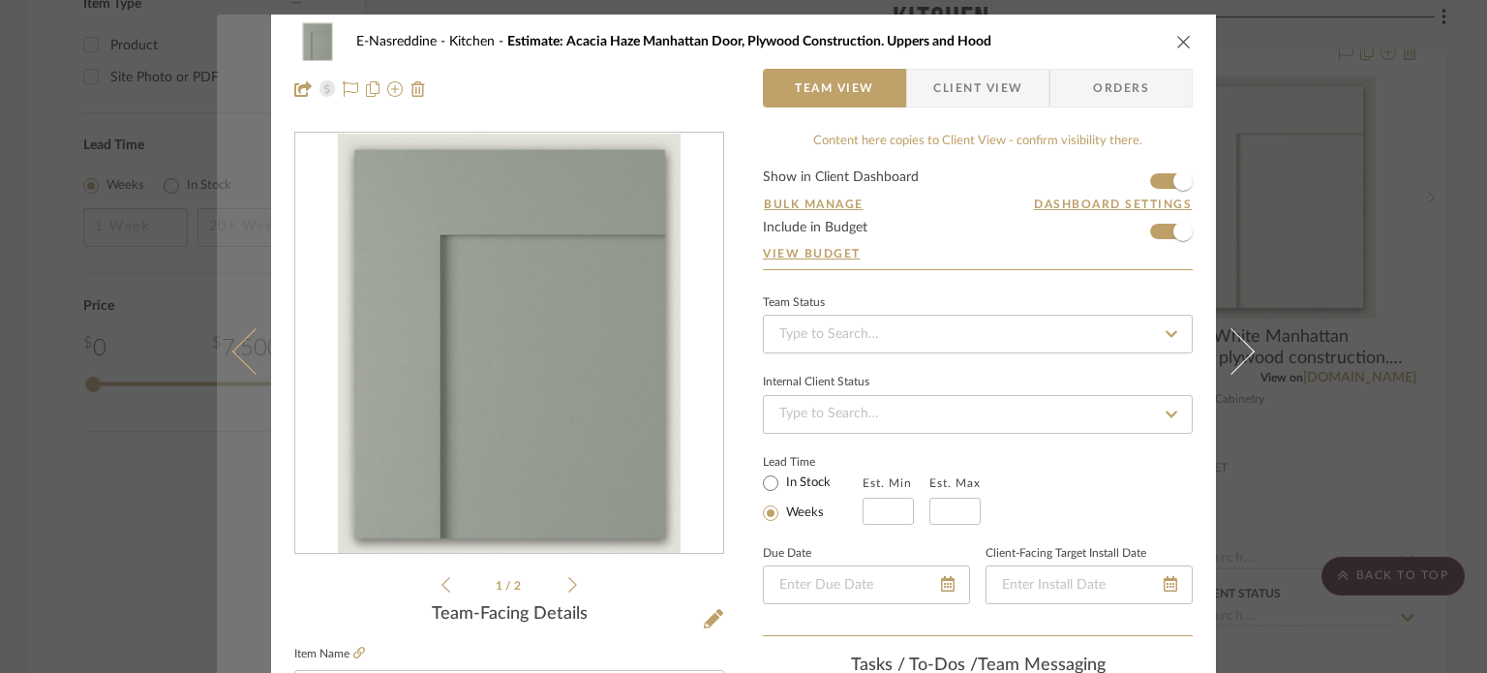
click at [230, 355] on button at bounding box center [244, 351] width 54 height 673
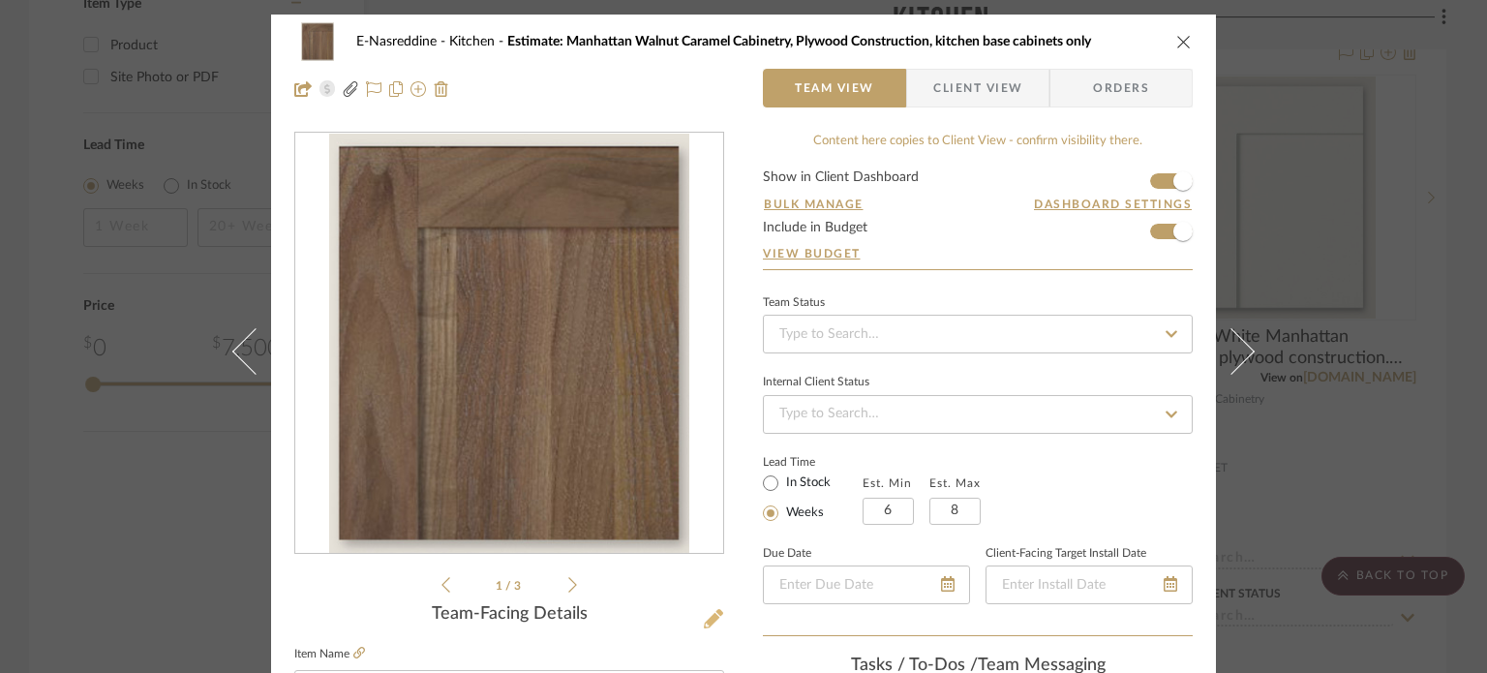
click at [710, 614] on icon at bounding box center [713, 618] width 19 height 19
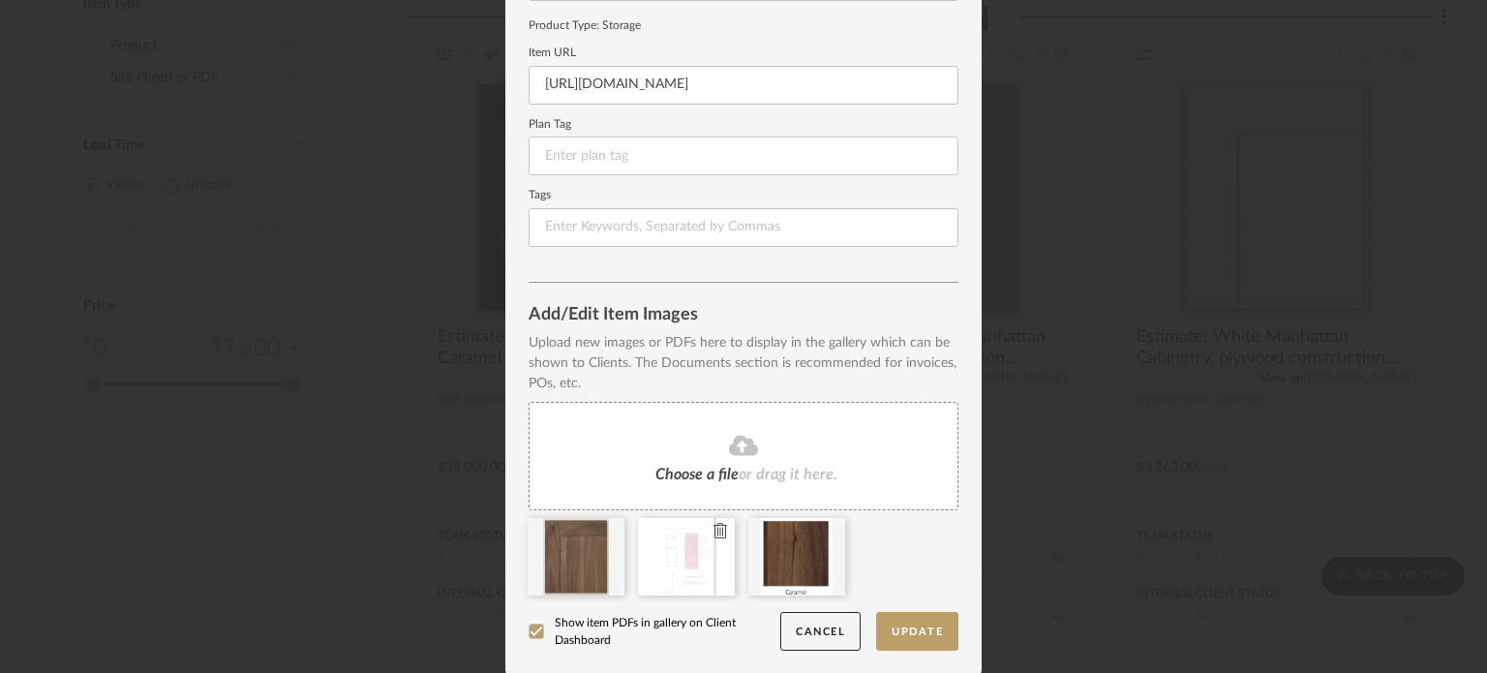
click at [717, 525] on icon at bounding box center [721, 530] width 14 height 15
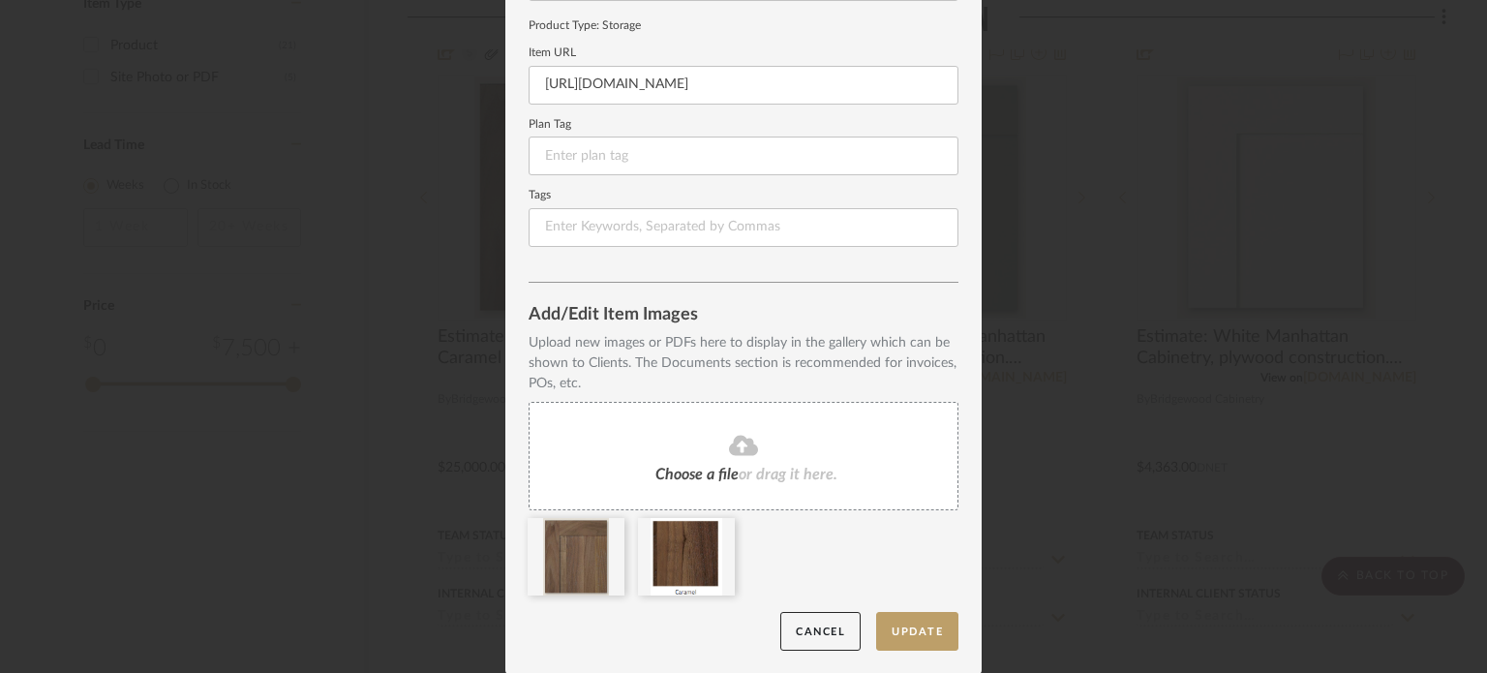
click at [730, 441] on icon at bounding box center [743, 445] width 29 height 20
click at [935, 632] on button "Update" at bounding box center [917, 632] width 82 height 40
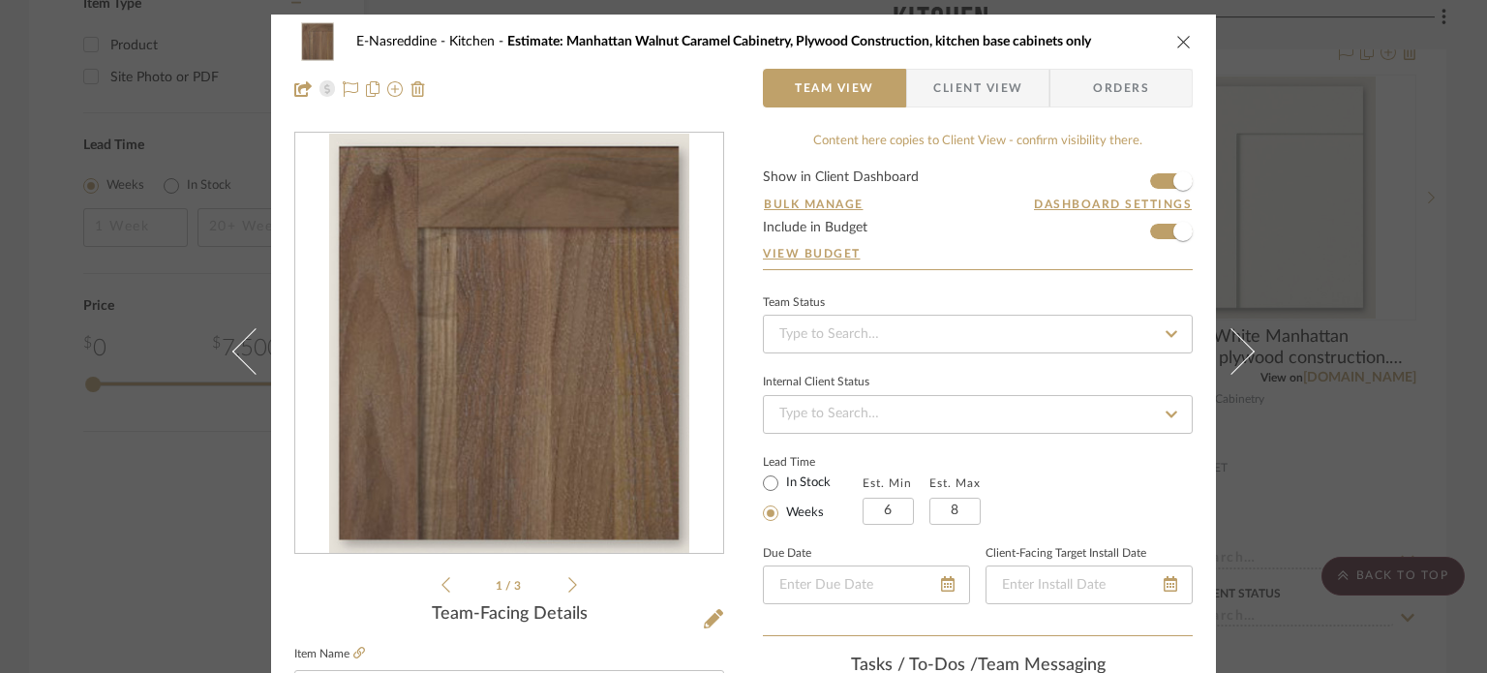
click at [1361, 327] on div "E-Nasreddine Kitchen Estimate: Manhattan Walnut Caramel Cabinetry, Plywood Cons…" at bounding box center [743, 336] width 1487 height 673
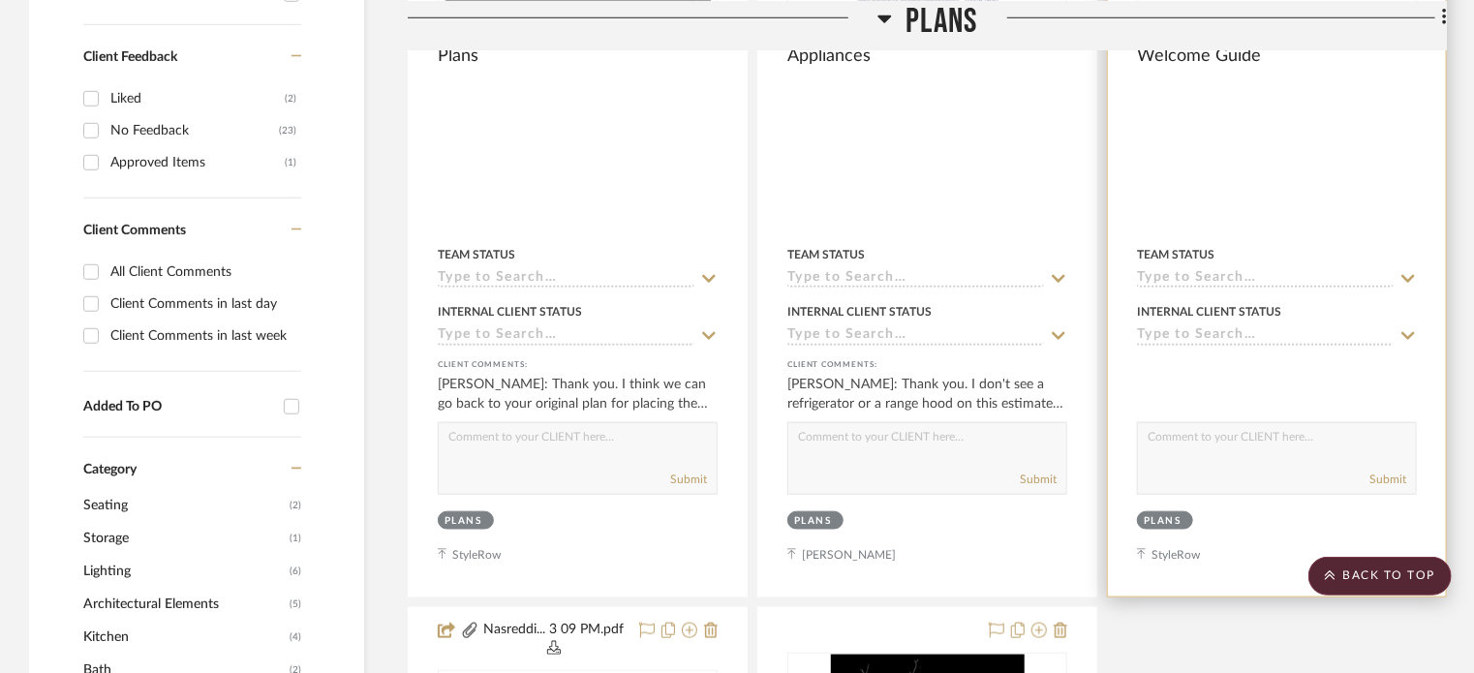
scroll to position [790, 0]
